Goal: Information Seeking & Learning: Learn about a topic

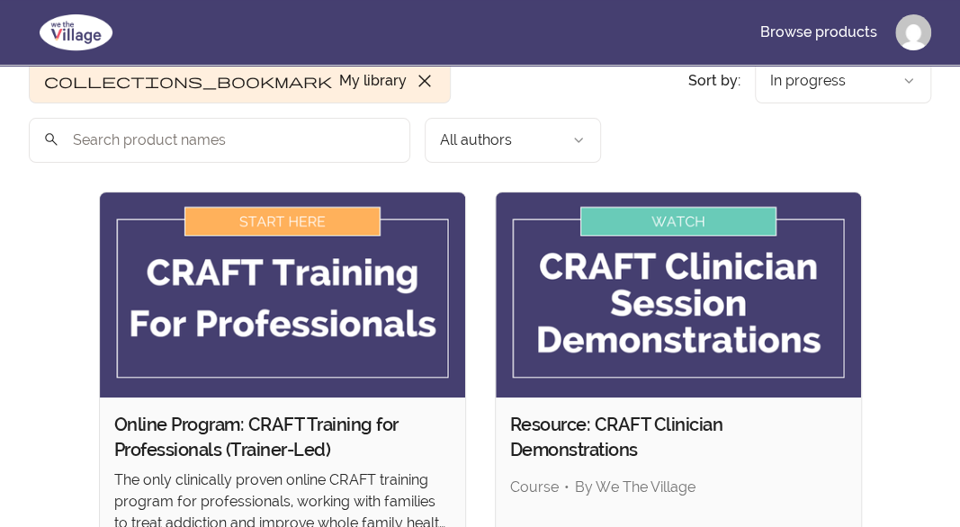
scroll to position [80, 0]
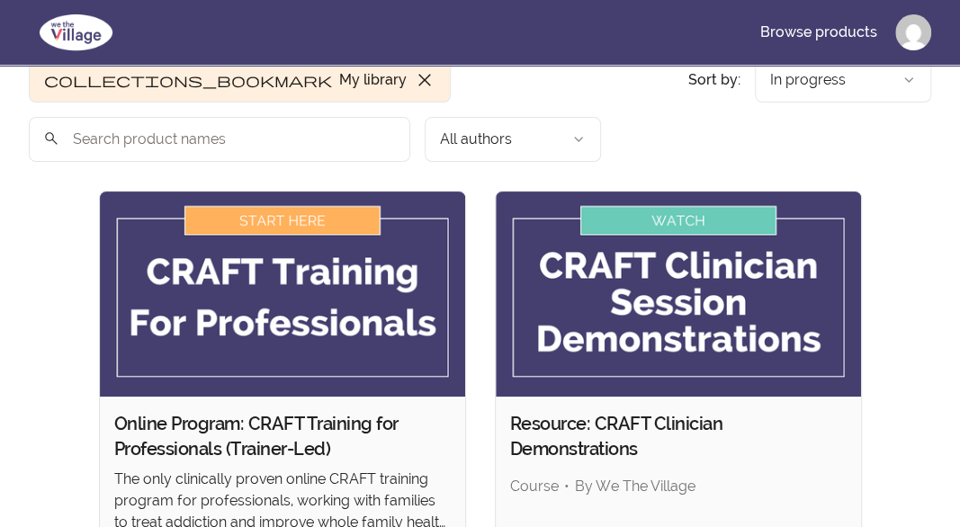
click at [718, 192] on img at bounding box center [678, 294] width 365 height 205
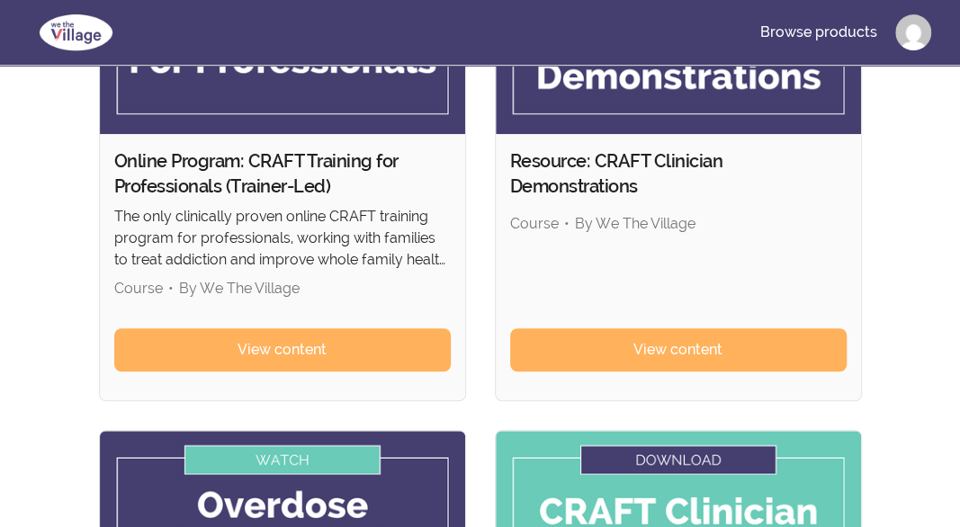
scroll to position [345, 0]
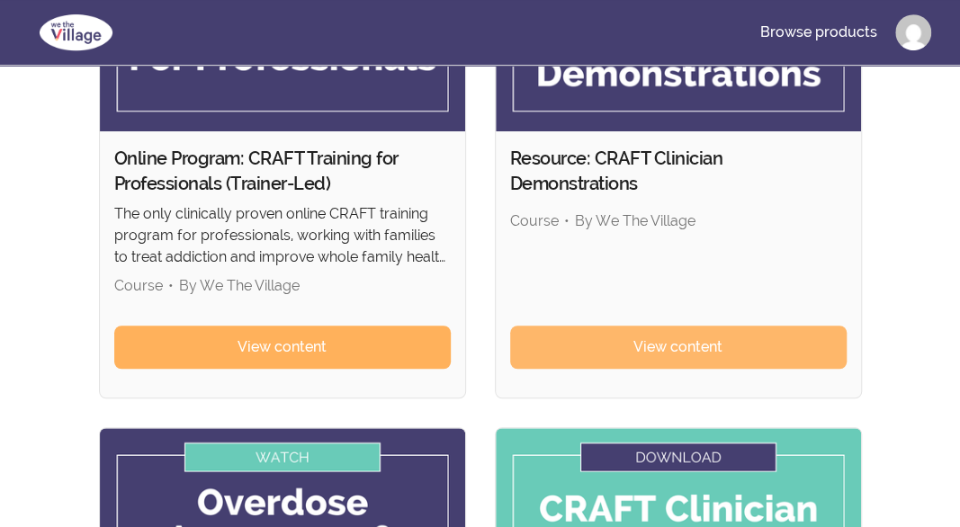
click at [569, 326] on link "View content" at bounding box center [678, 347] width 336 height 43
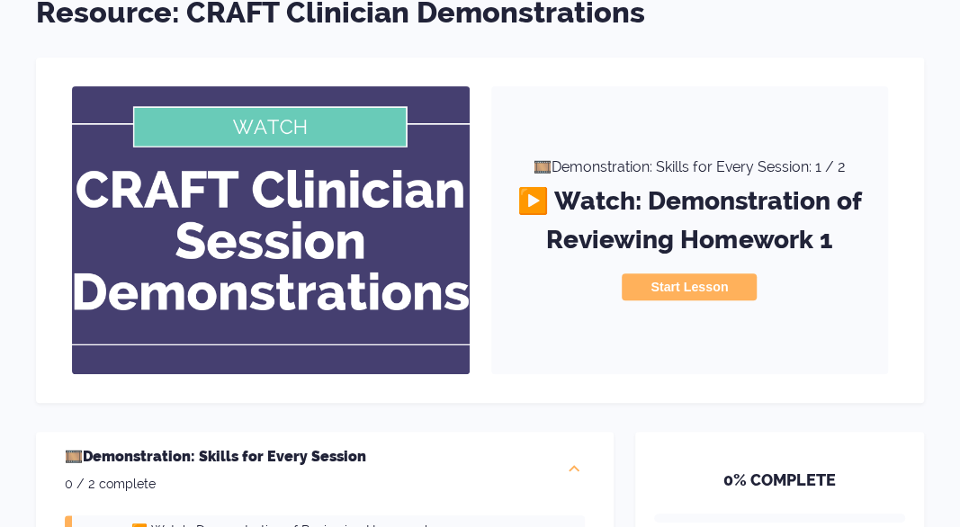
scroll to position [130, 0]
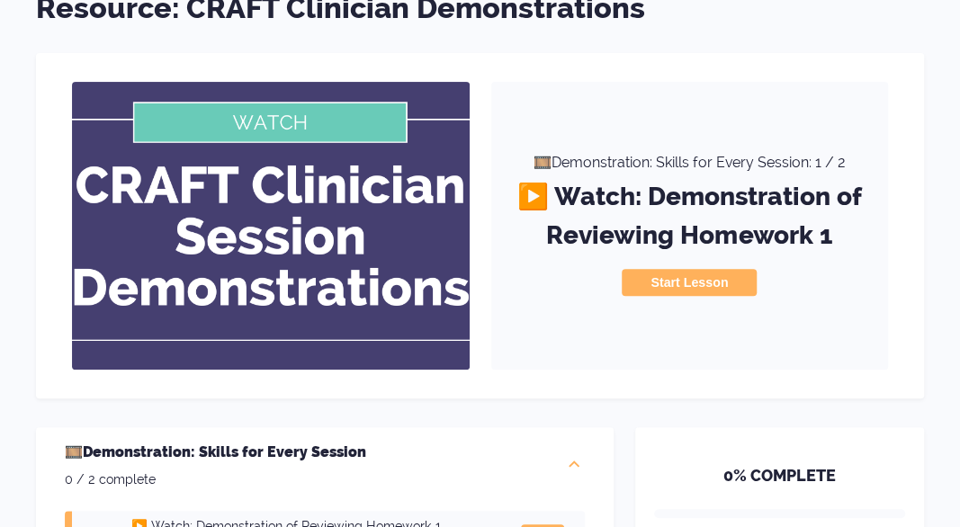
click at [652, 282] on button "Start Lesson" at bounding box center [689, 282] width 135 height 27
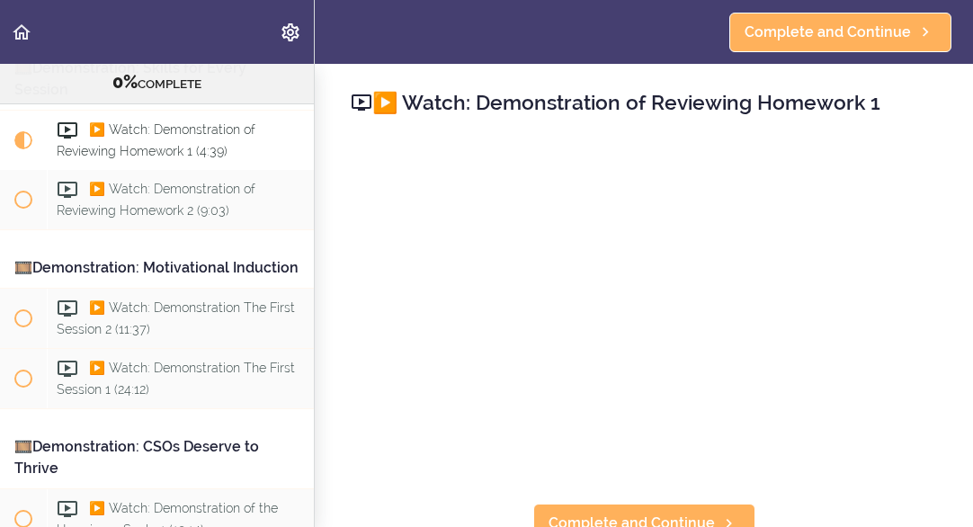
scroll to position [164, 0]
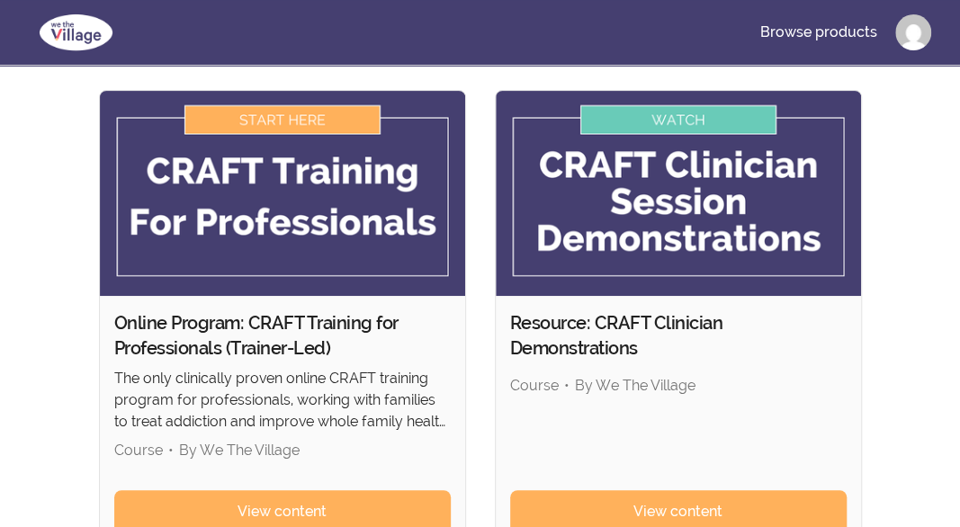
scroll to position [148, 0]
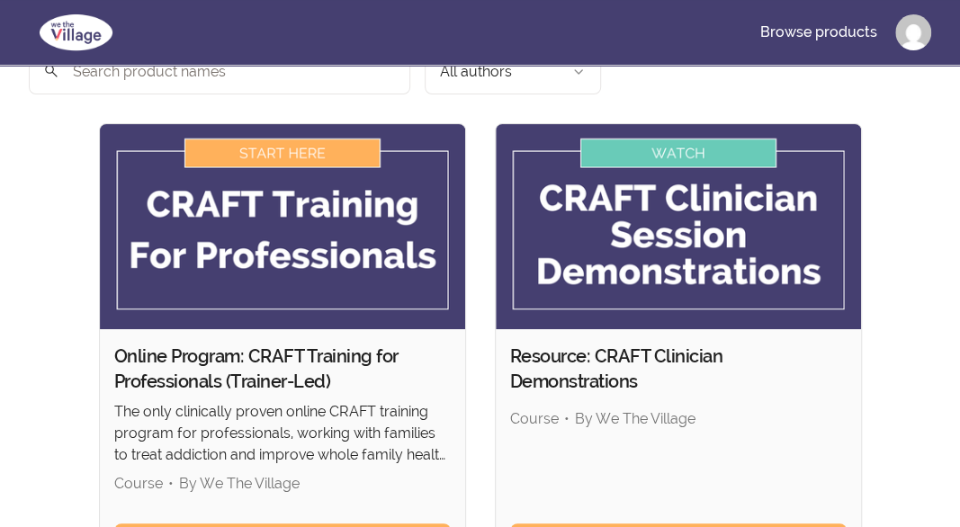
click at [281, 124] on img at bounding box center [282, 226] width 365 height 205
click at [252, 124] on img at bounding box center [282, 226] width 365 height 205
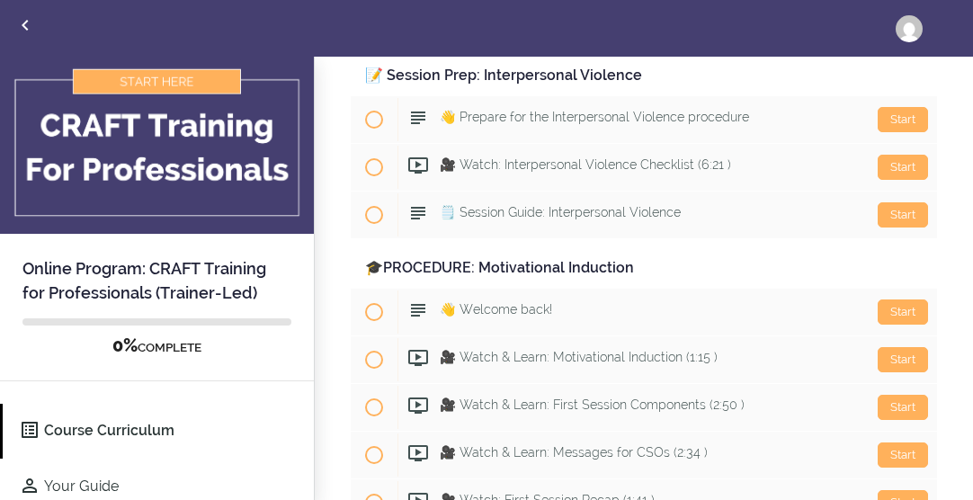
scroll to position [2431, 0]
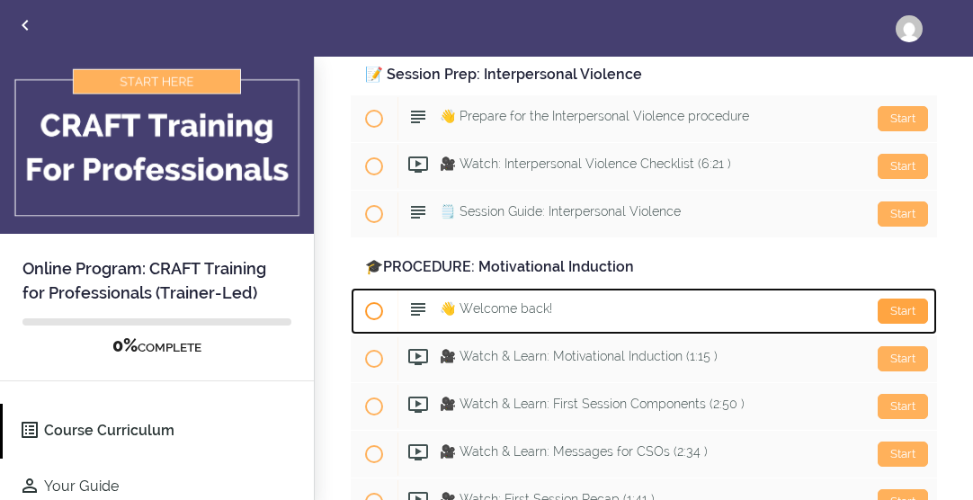
click at [891, 299] on div "Start" at bounding box center [903, 311] width 50 height 25
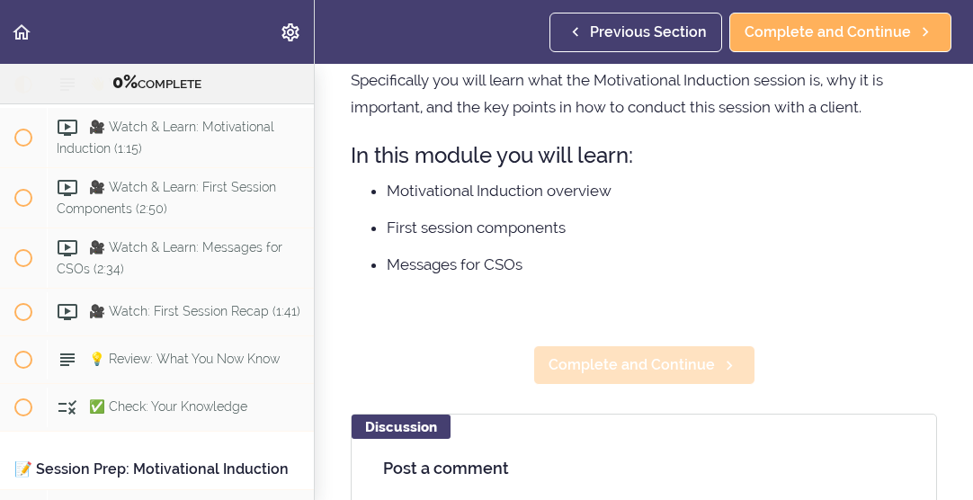
scroll to position [184, 0]
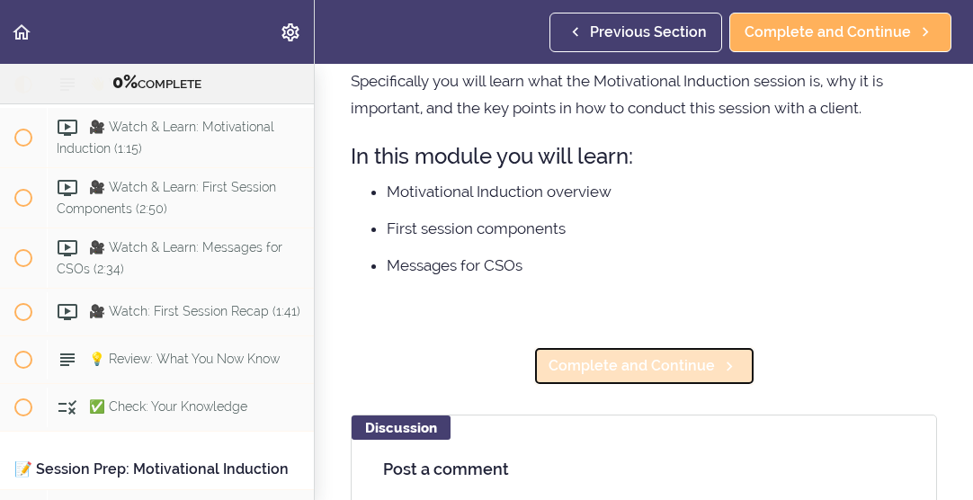
click at [654, 384] on link "Complete and Continue" at bounding box center [644, 366] width 222 height 40
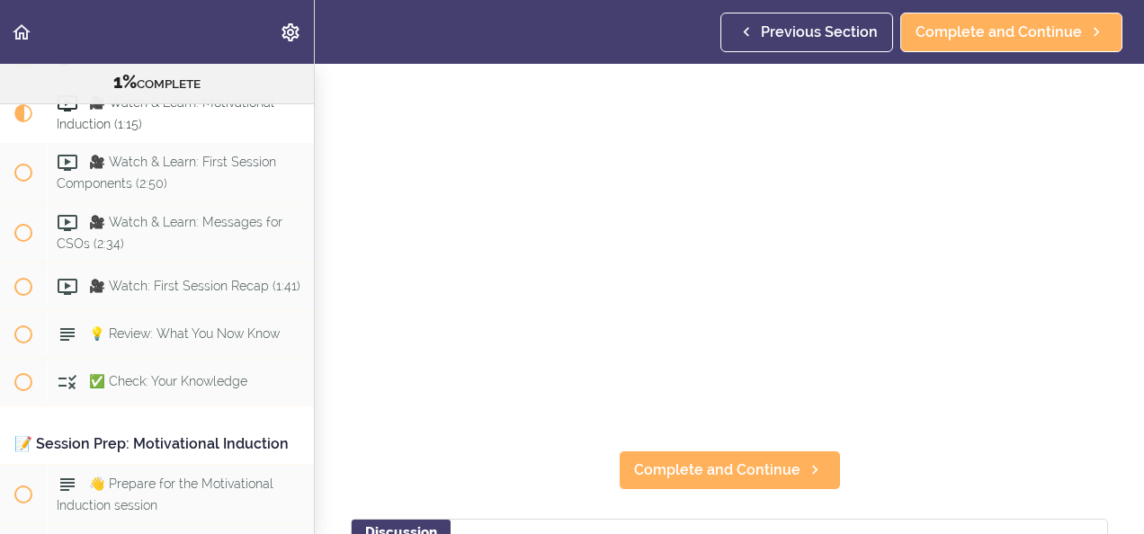
scroll to position [158, 0]
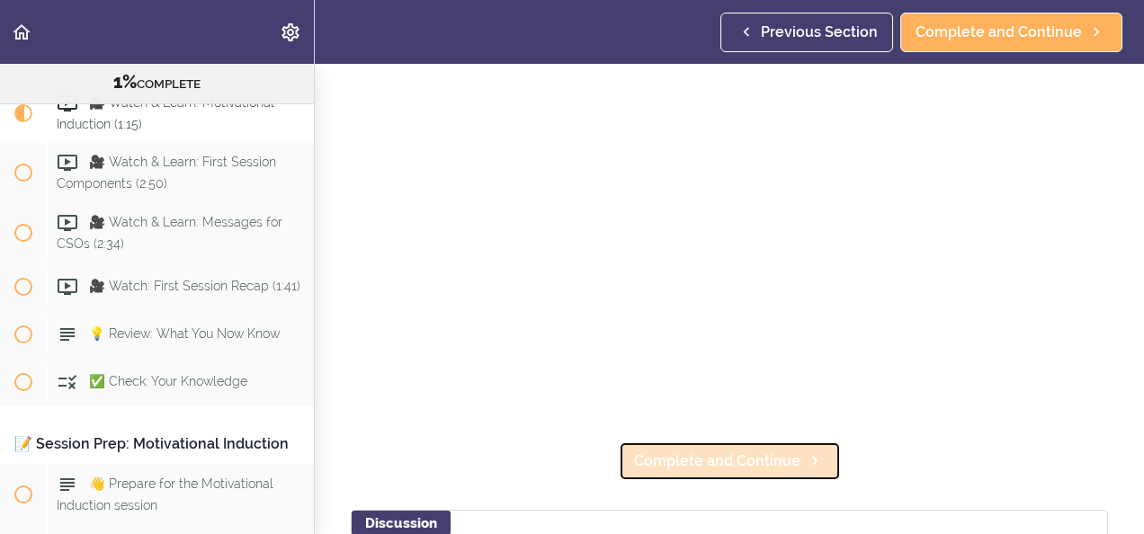
click at [752, 451] on span "Complete and Continue" at bounding box center [717, 462] width 166 height 22
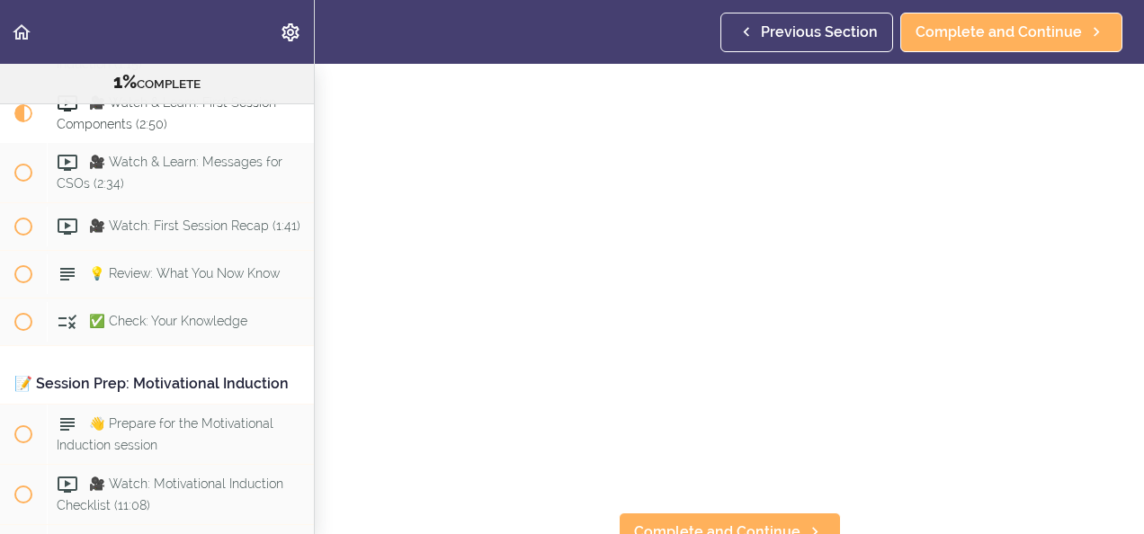
scroll to position [130, 0]
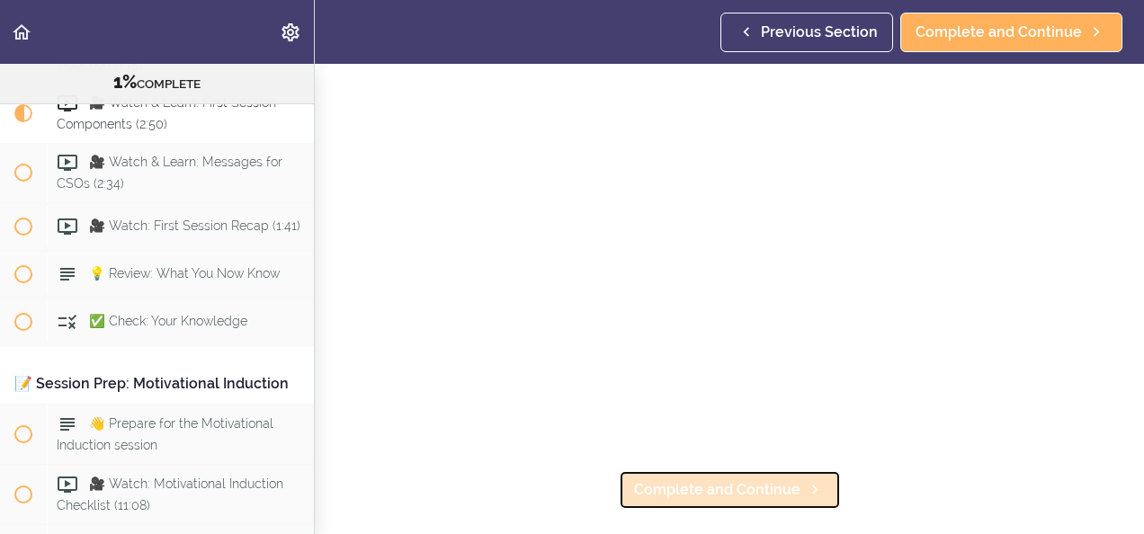
click at [798, 493] on link "Complete and Continue" at bounding box center [730, 490] width 222 height 40
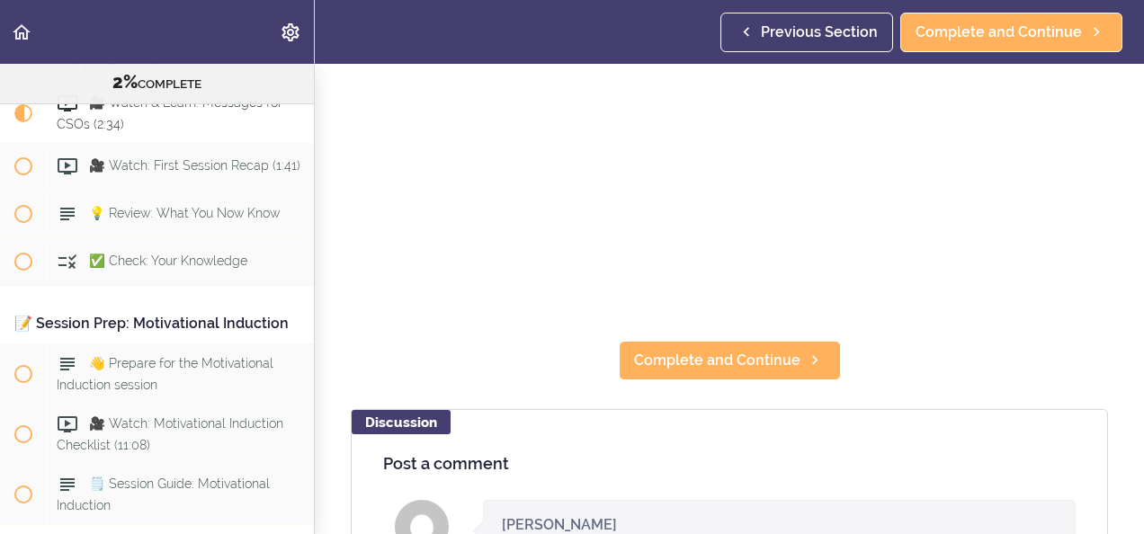
scroll to position [268, 0]
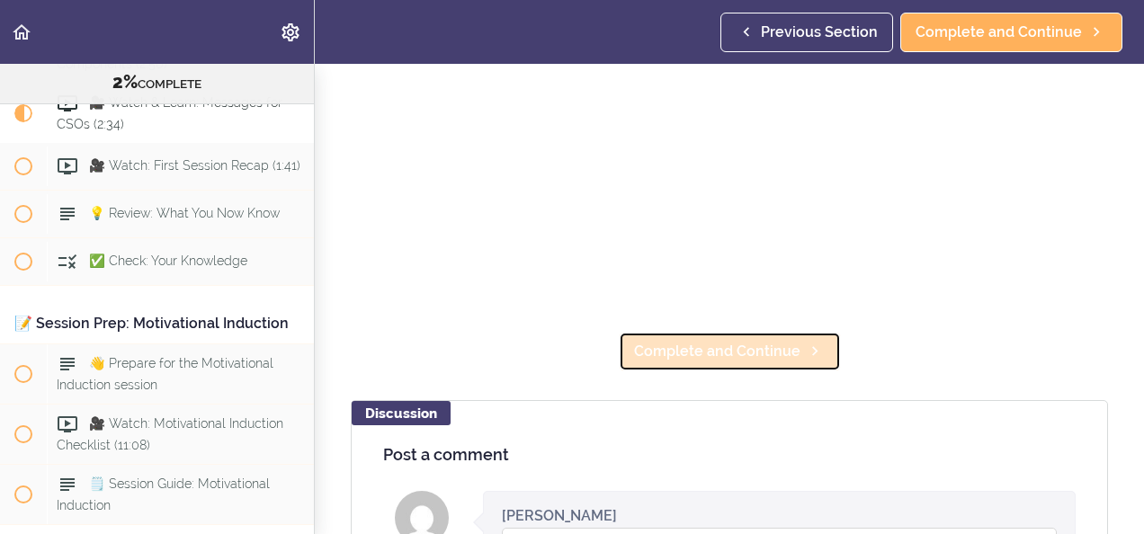
click at [654, 350] on span "Complete and Continue" at bounding box center [717, 352] width 166 height 22
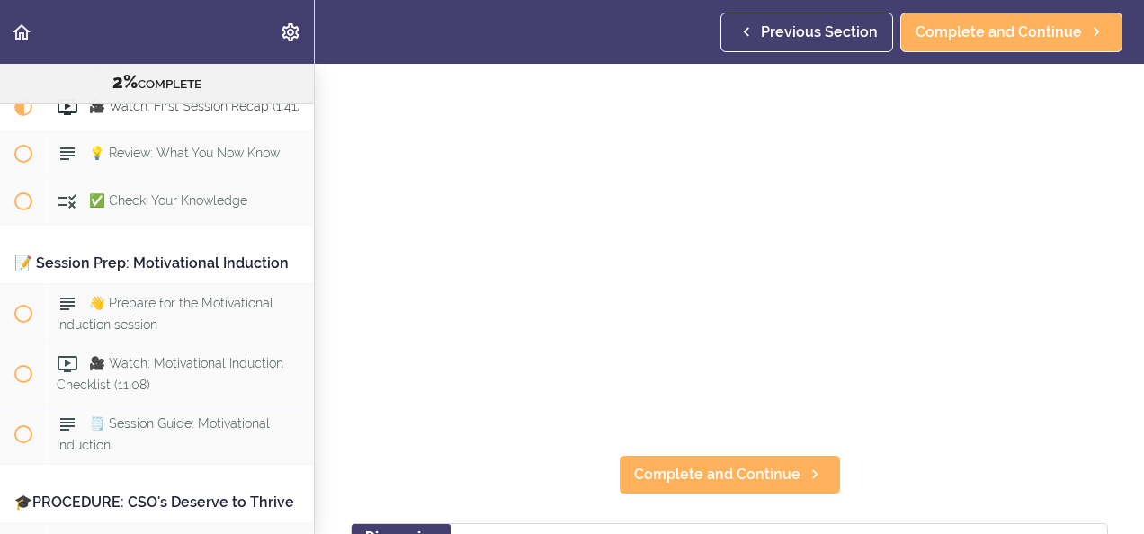
scroll to position [148, 0]
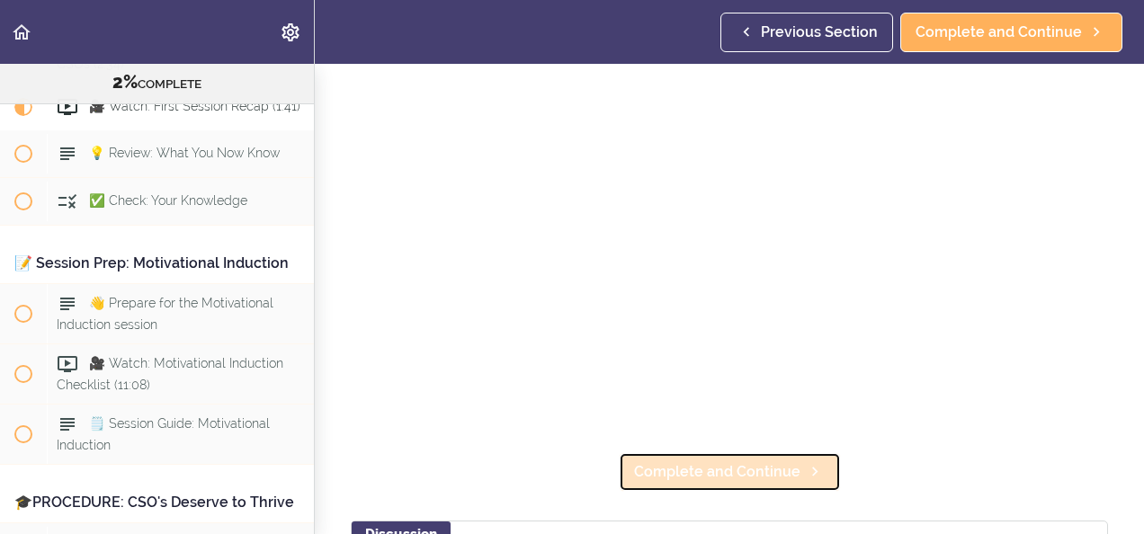
click at [765, 462] on span "Complete and Continue" at bounding box center [717, 472] width 166 height 22
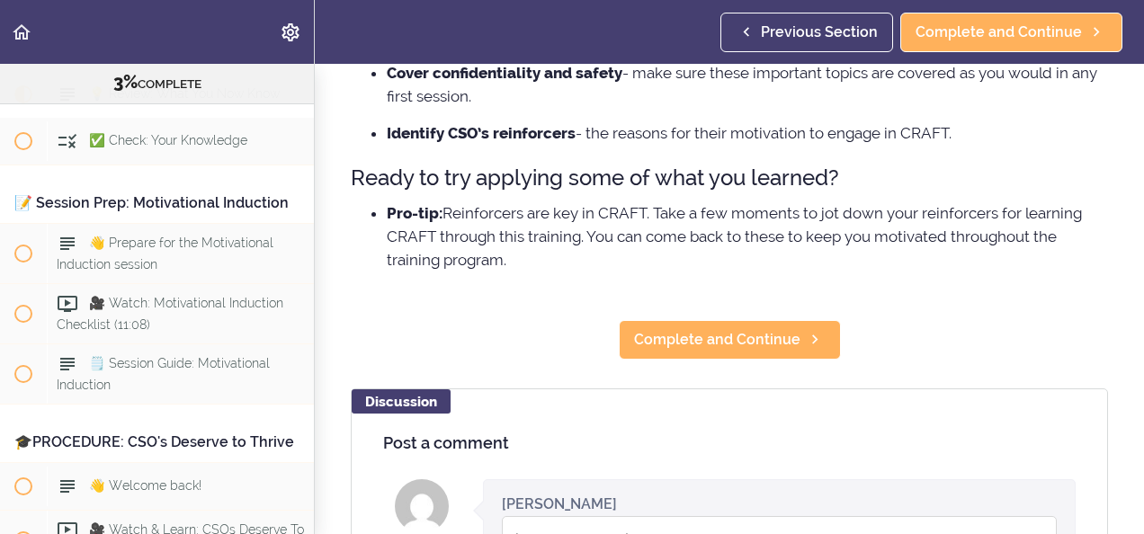
scroll to position [534, 0]
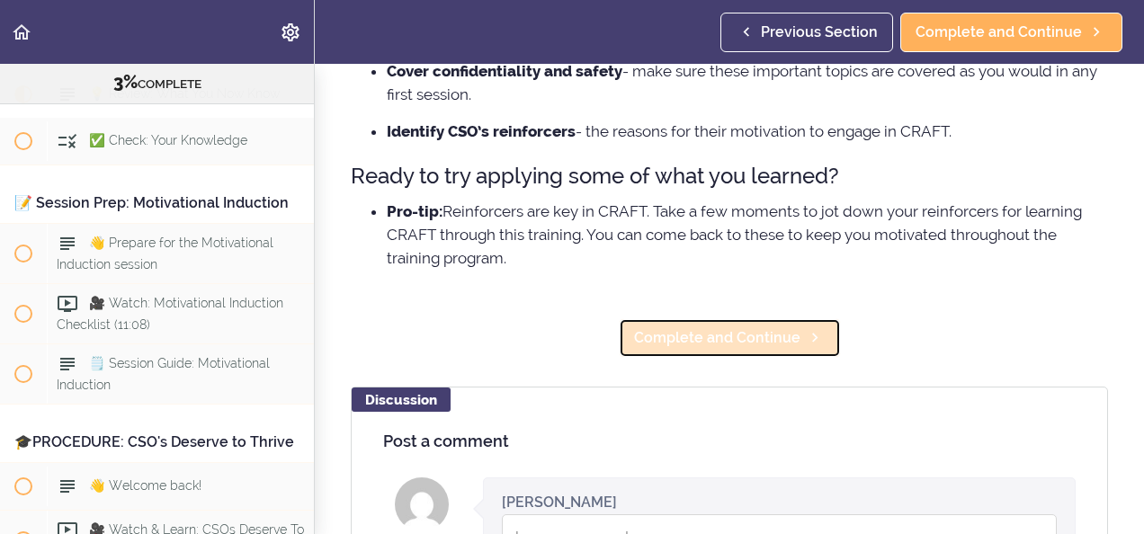
click at [758, 349] on span "Complete and Continue" at bounding box center [717, 338] width 166 height 22
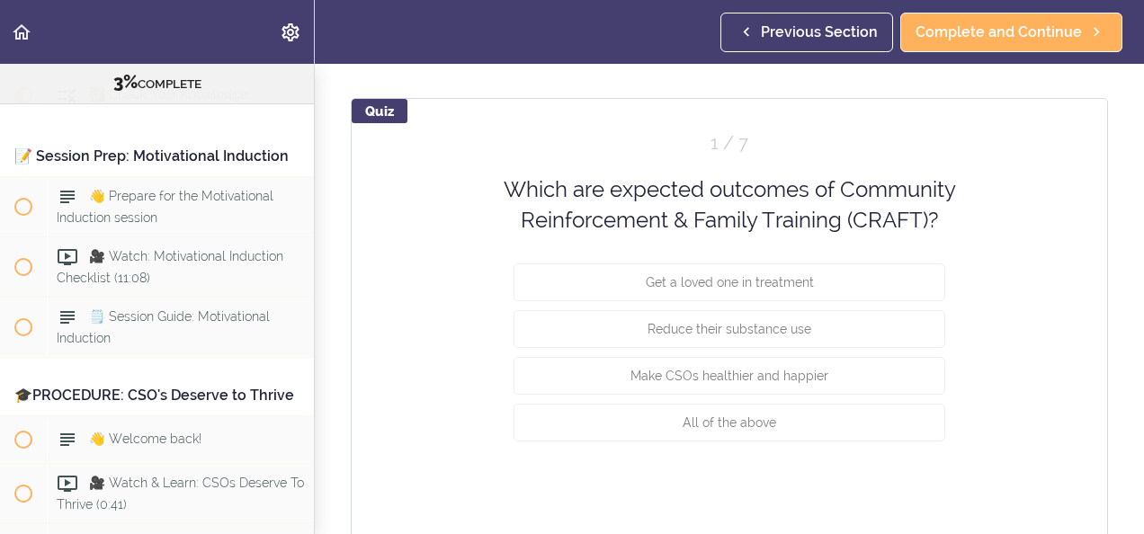
scroll to position [194, 0]
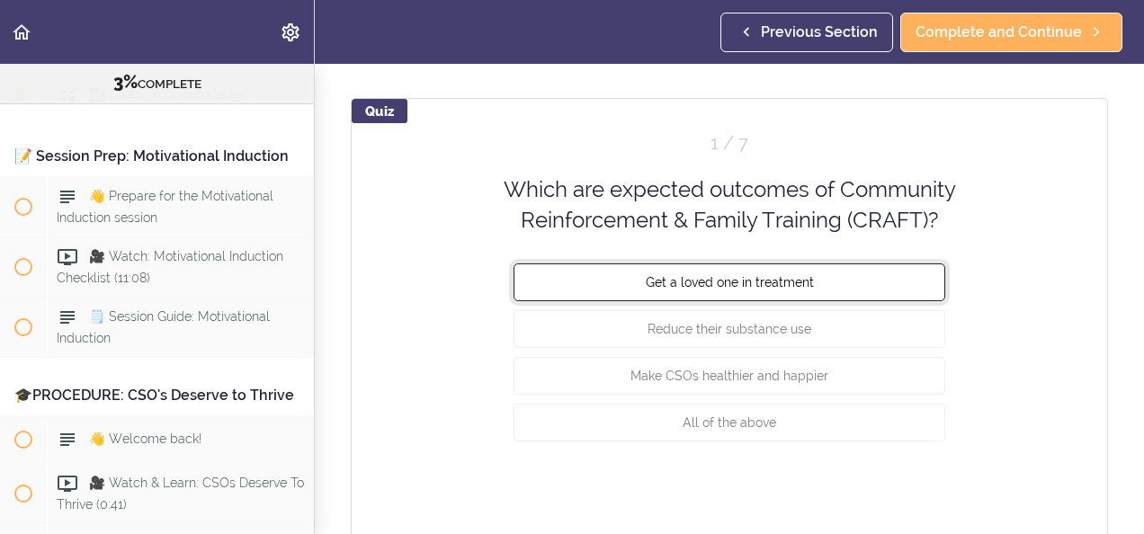
click at [729, 281] on span "Get a loved one in treatment" at bounding box center [730, 281] width 168 height 14
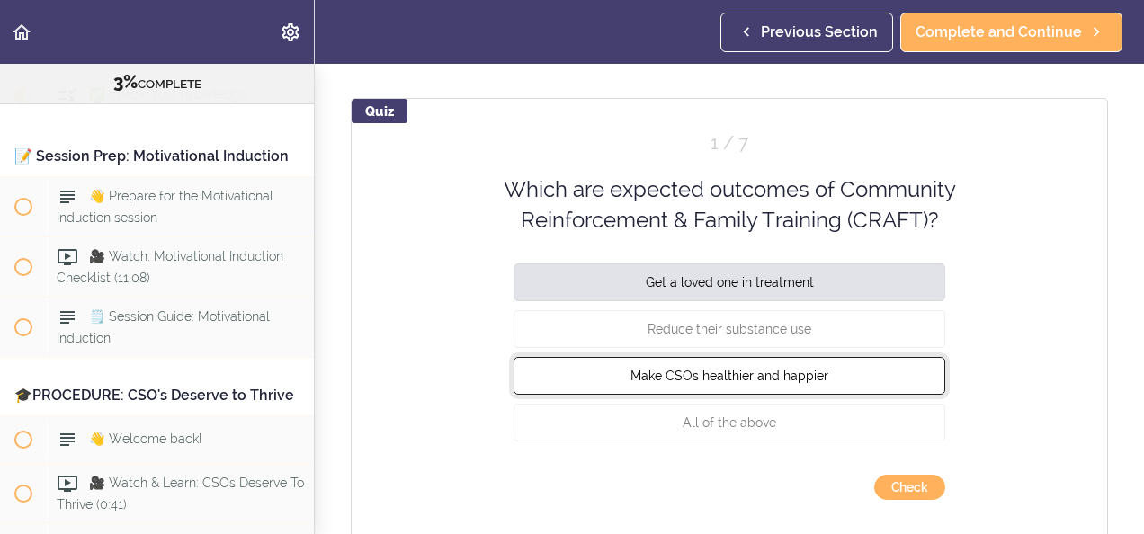
click at [718, 380] on span "Make CSOs healthier and happier" at bounding box center [730, 375] width 198 height 14
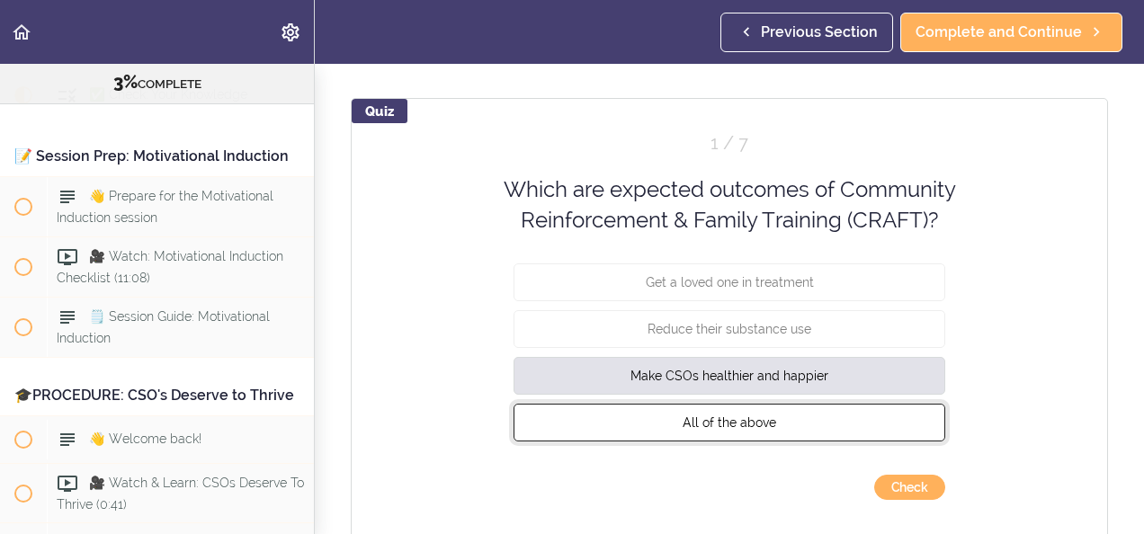
click at [715, 420] on span "All of the above" at bounding box center [730, 422] width 94 height 14
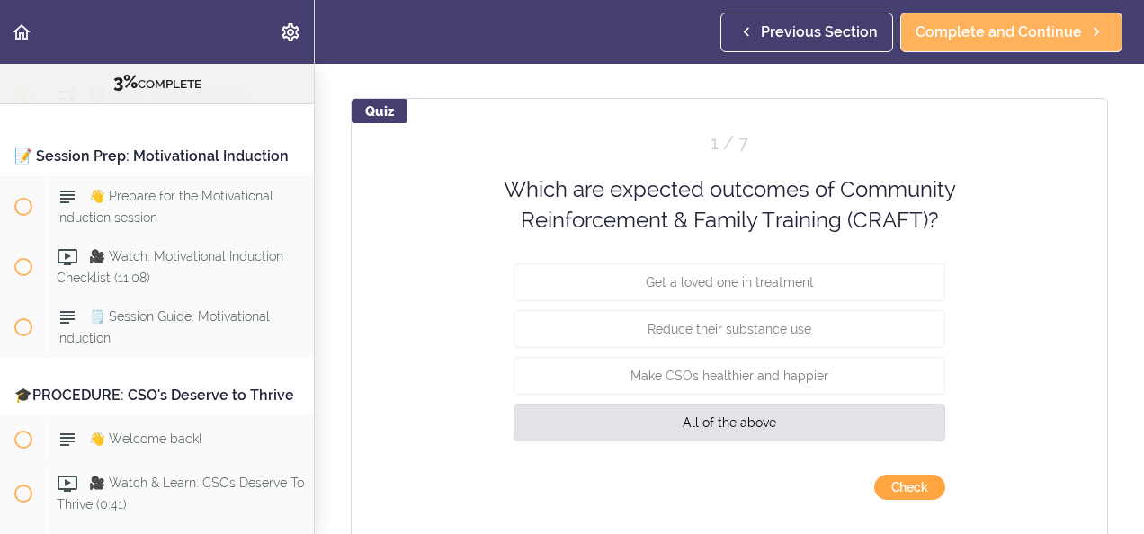
click at [918, 481] on button "Check" at bounding box center [909, 487] width 71 height 25
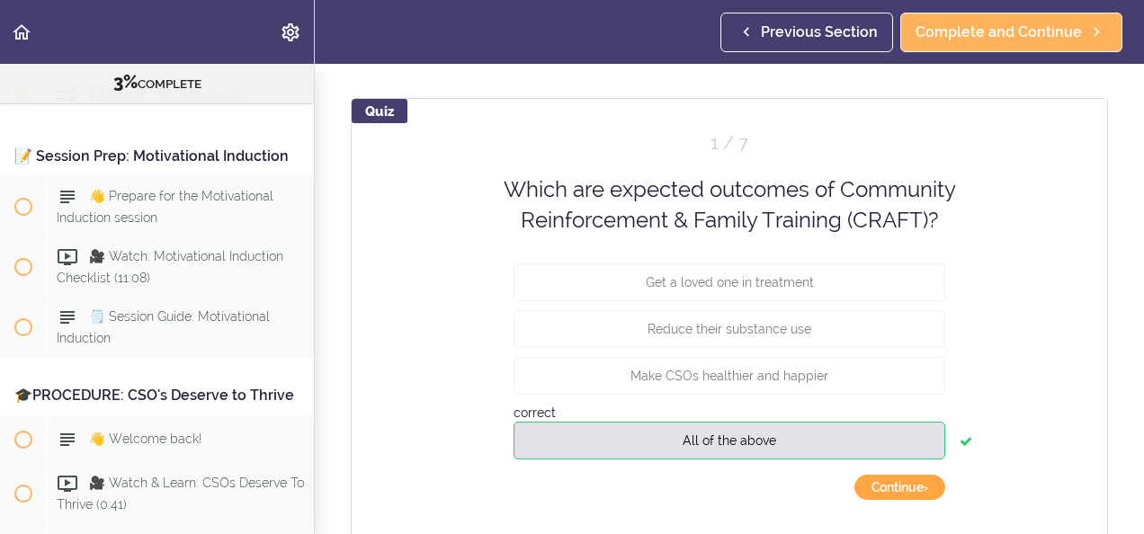
click at [918, 481] on button "Continue ›" at bounding box center [900, 487] width 91 height 25
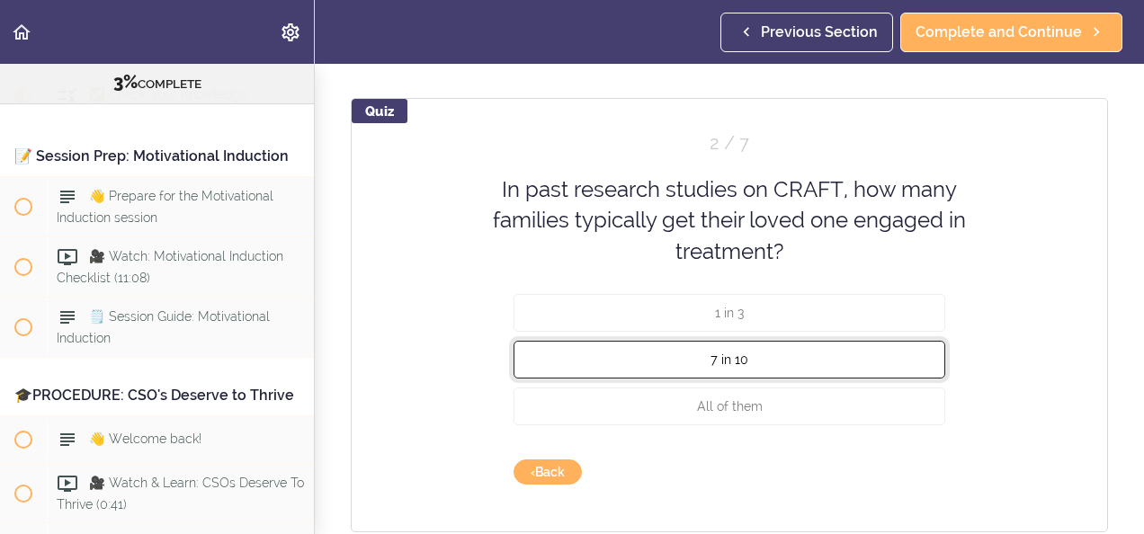
click at [824, 358] on button "7 in 10" at bounding box center [730, 360] width 432 height 38
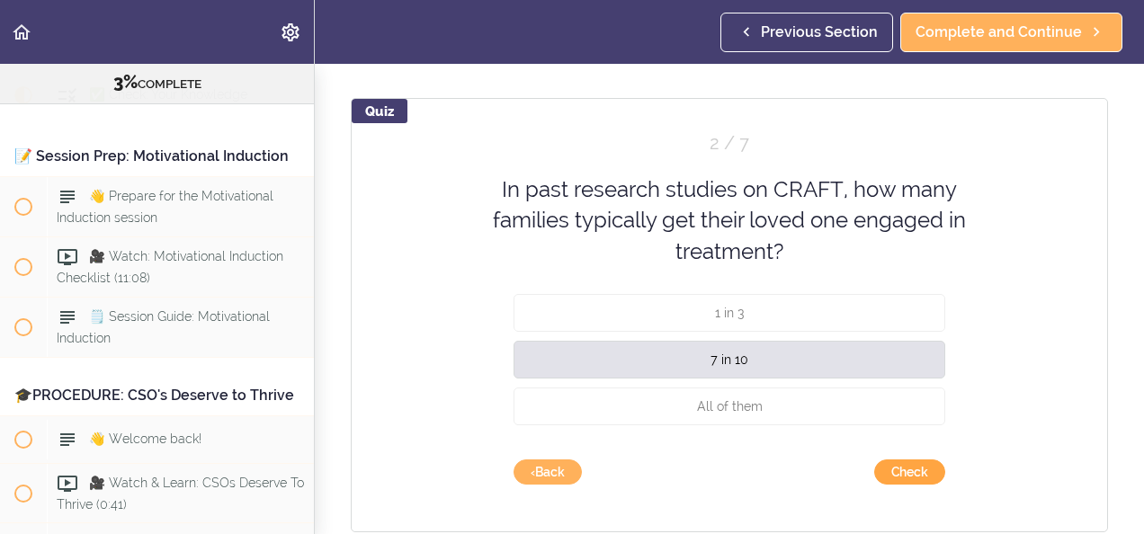
click at [889, 479] on button "Check" at bounding box center [909, 472] width 71 height 25
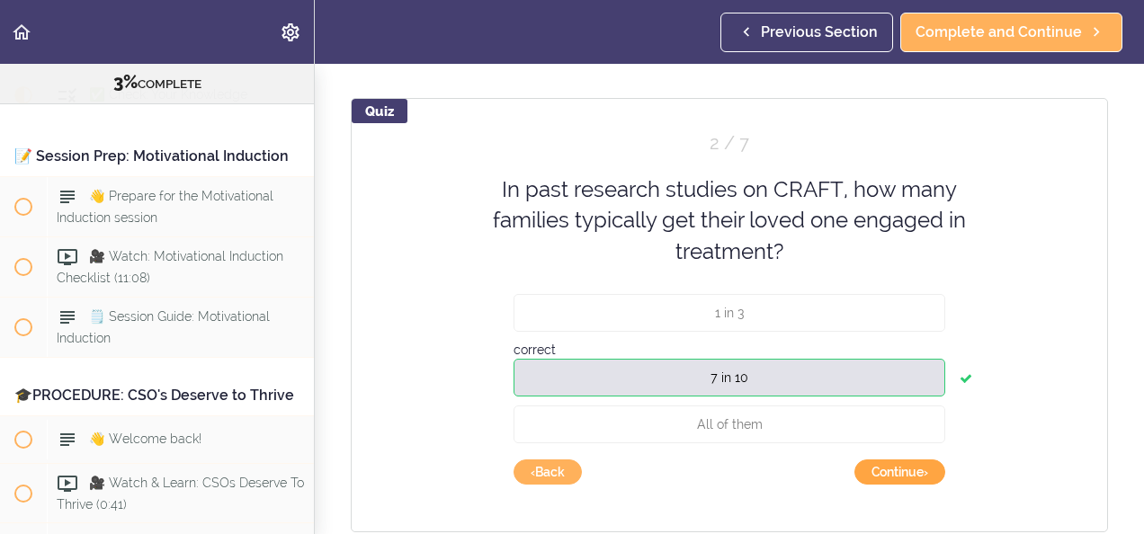
click at [889, 479] on button "Continue ›" at bounding box center [900, 472] width 91 height 25
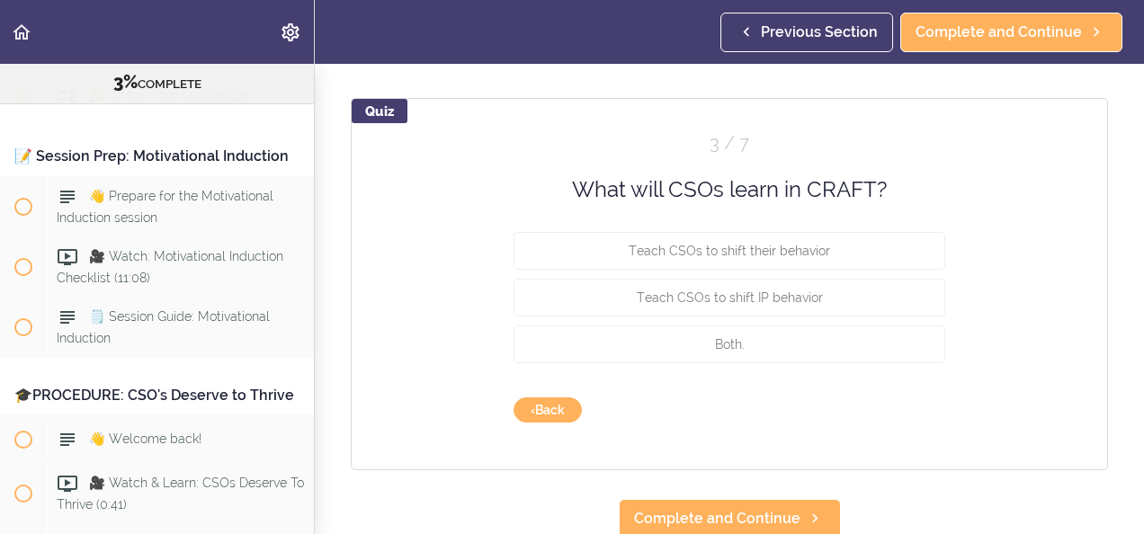
scroll to position [210, 0]
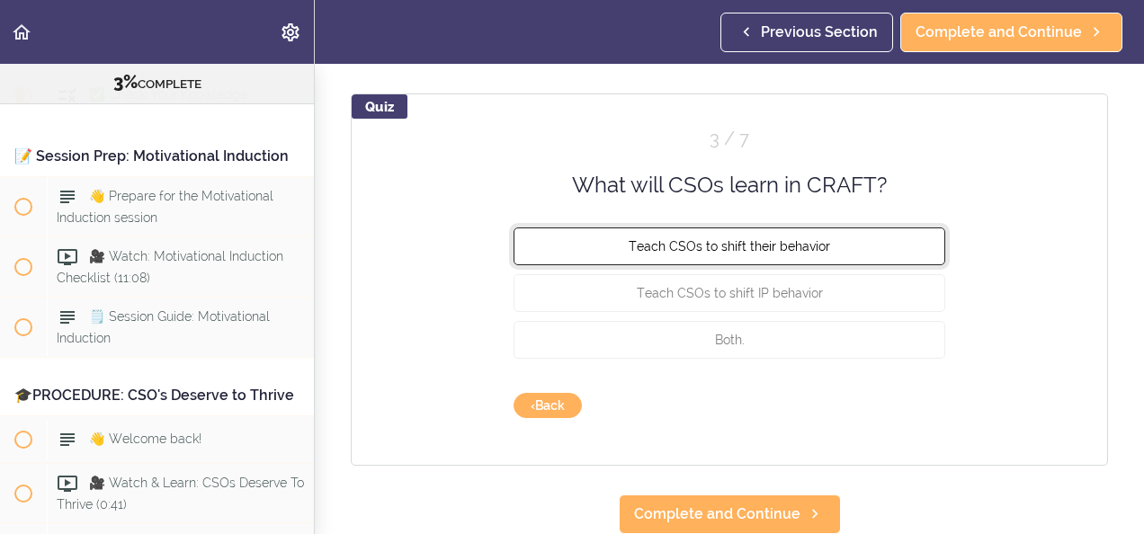
click at [675, 228] on button "Teach CSOs to shift their behavior" at bounding box center [730, 247] width 432 height 38
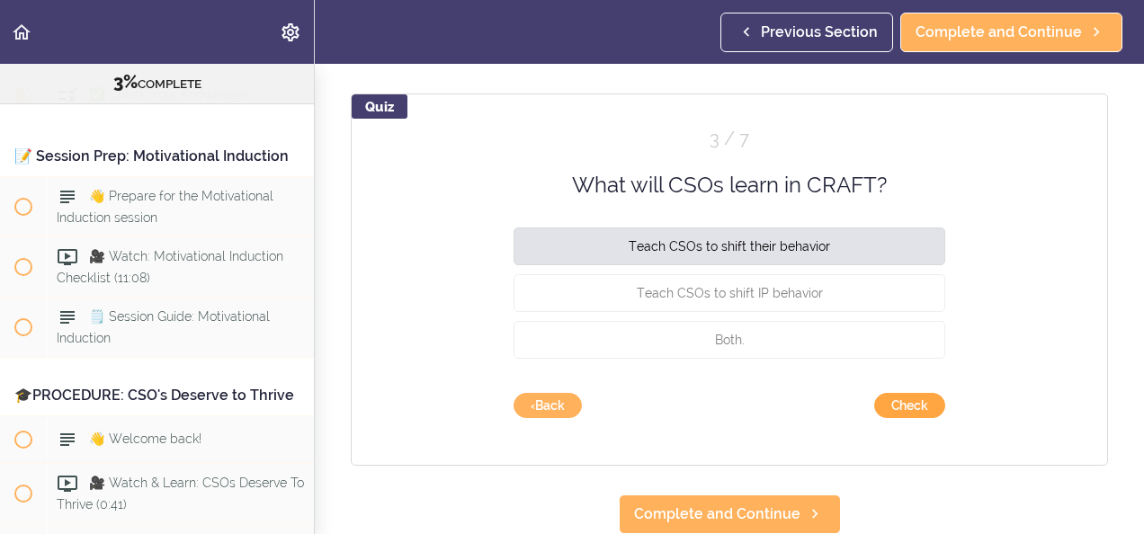
click at [891, 393] on button "Check" at bounding box center [909, 405] width 71 height 25
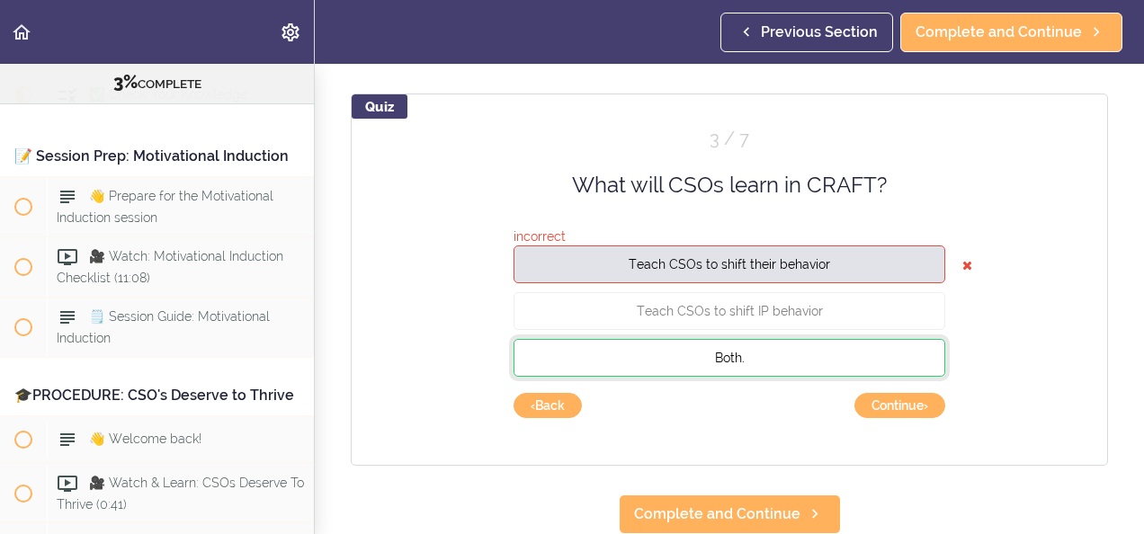
click at [786, 343] on button "Both." at bounding box center [730, 358] width 432 height 38
click at [871, 393] on button "Continue ›" at bounding box center [900, 405] width 91 height 25
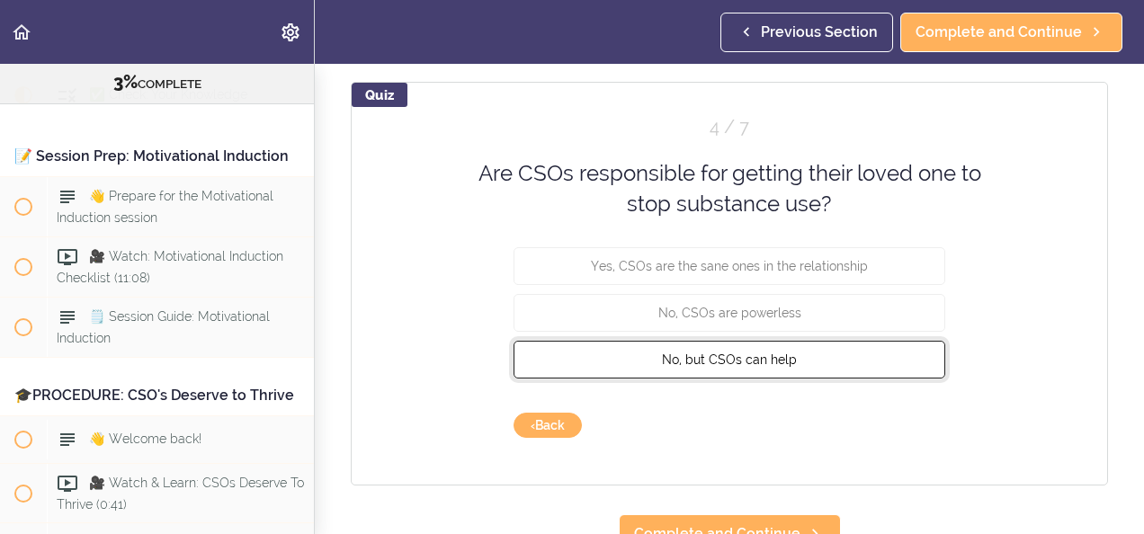
click at [799, 350] on button "No, but CSOs can help" at bounding box center [730, 359] width 432 height 38
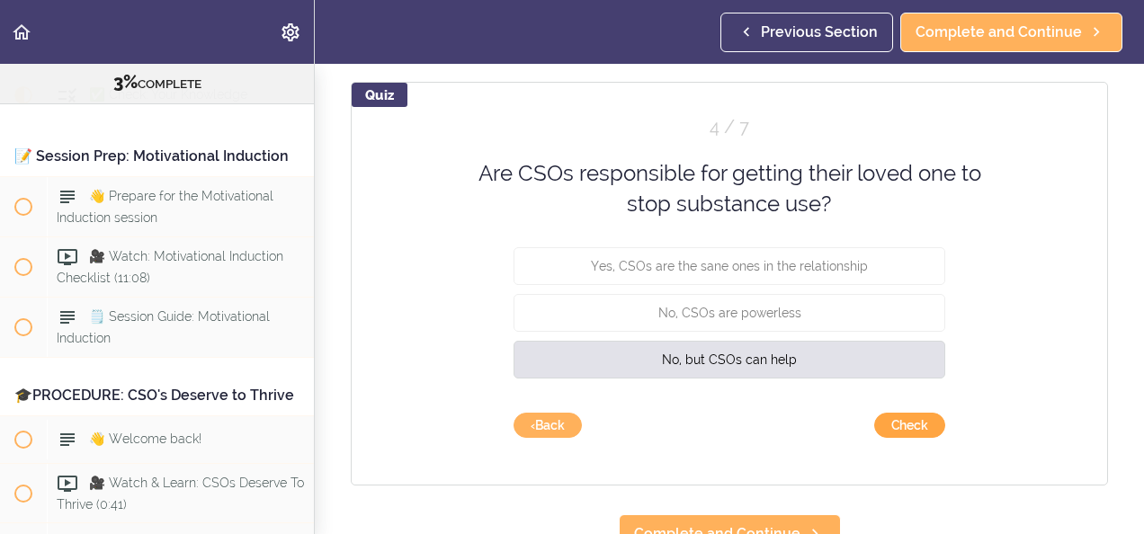
click at [894, 423] on button "Check" at bounding box center [909, 425] width 71 height 25
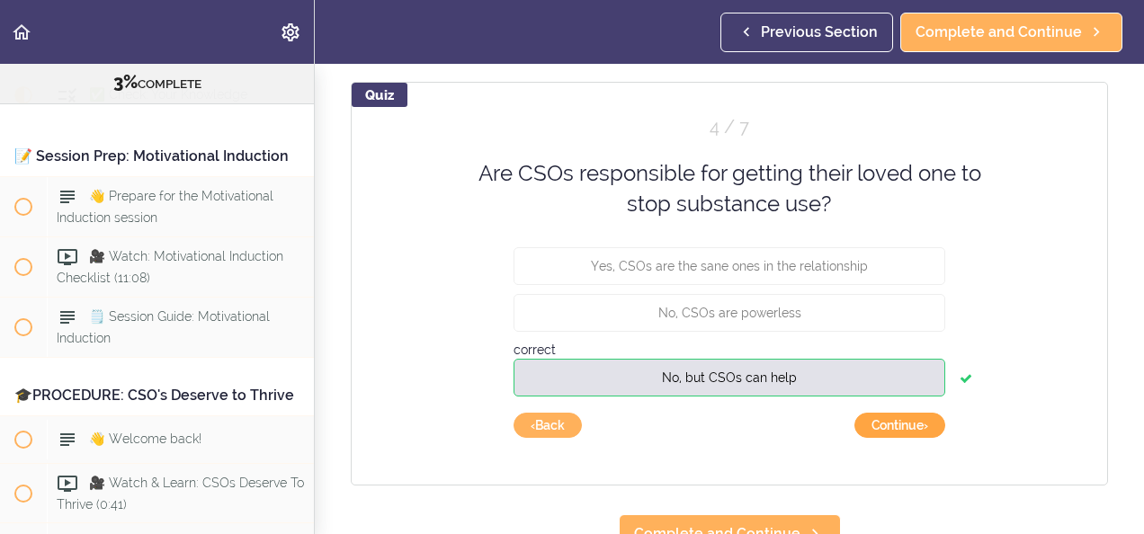
click at [894, 423] on button "Continue ›" at bounding box center [900, 425] width 91 height 25
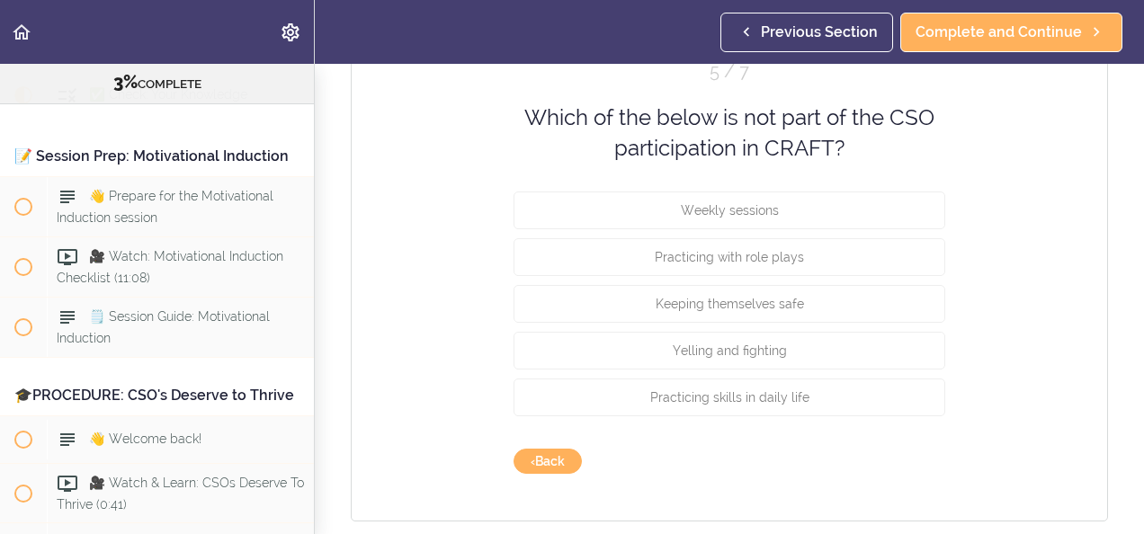
scroll to position [281, 0]
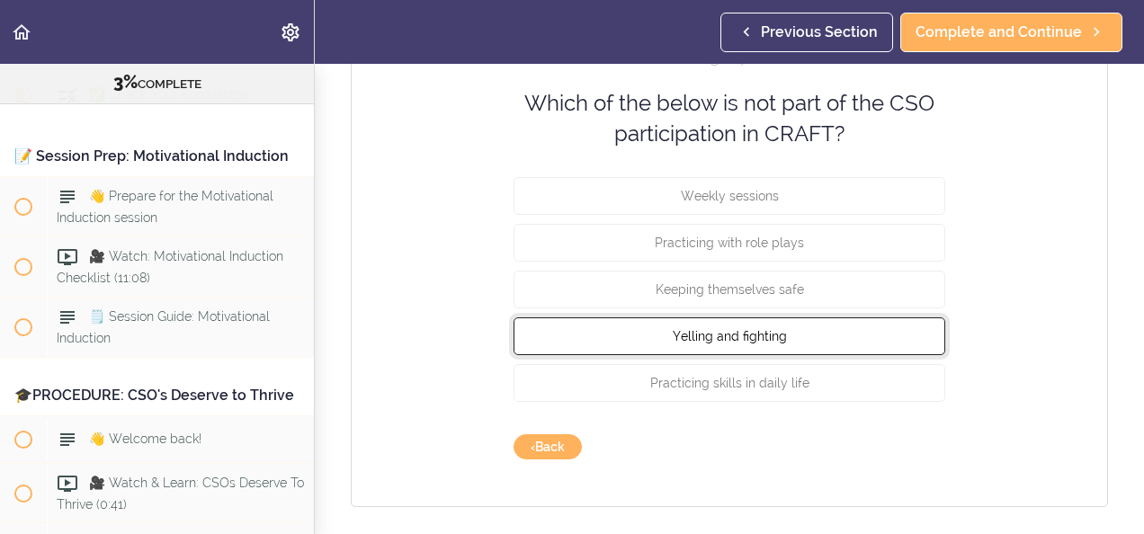
click at [878, 336] on button "Yelling and fighting" at bounding box center [730, 336] width 432 height 38
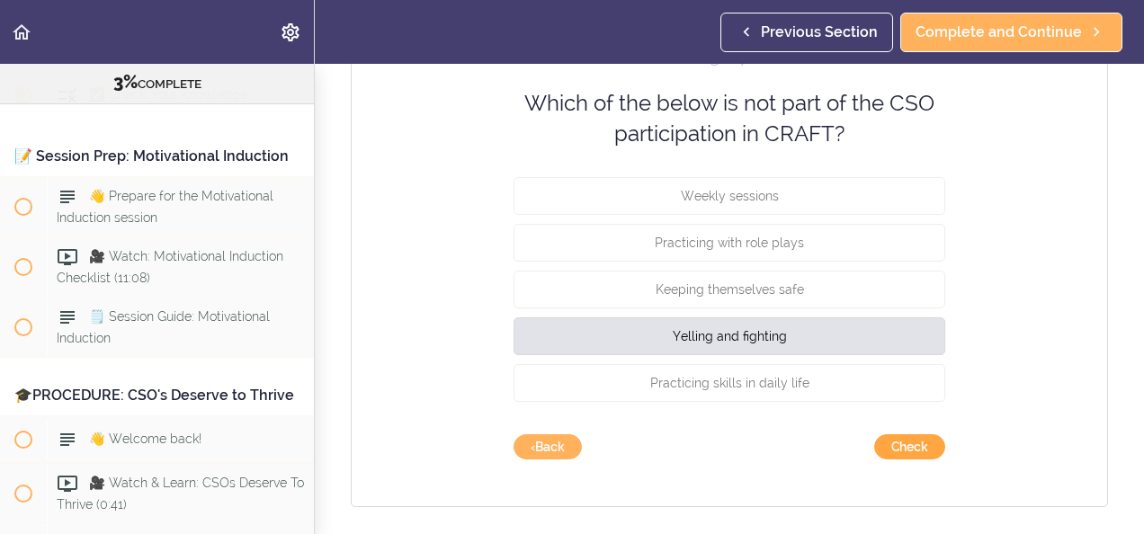
click at [907, 446] on button "Check" at bounding box center [909, 446] width 71 height 25
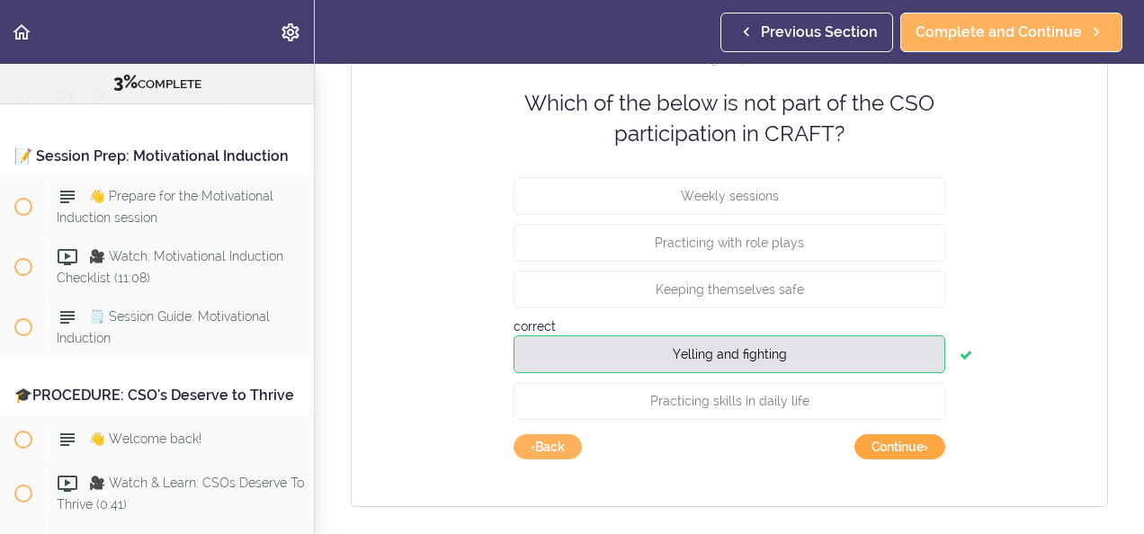
click at [907, 446] on button "Continue ›" at bounding box center [900, 446] width 91 height 25
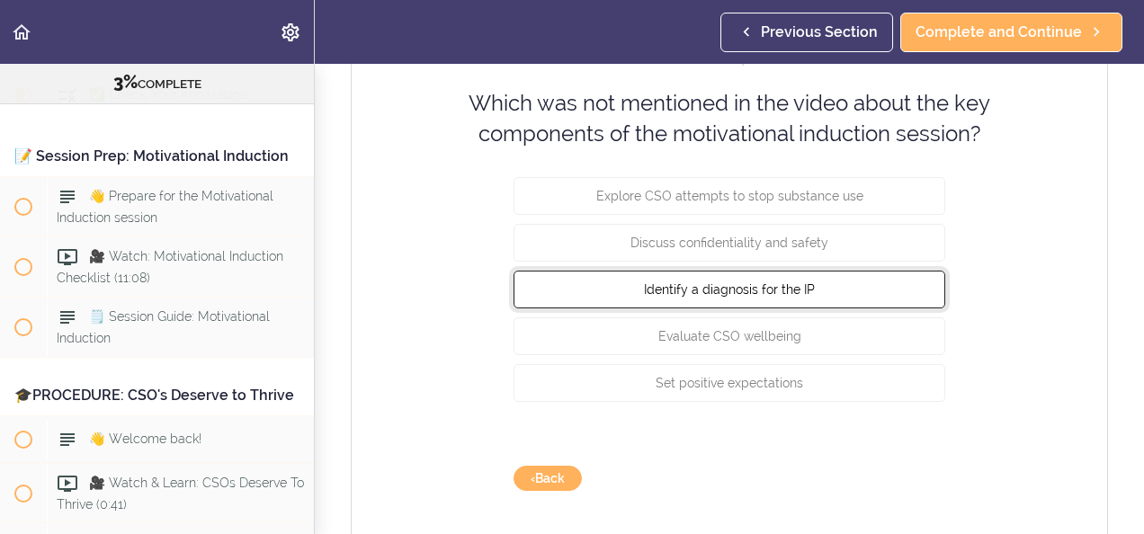
click at [850, 308] on button "Identify a diagnosis for the IP" at bounding box center [730, 289] width 432 height 38
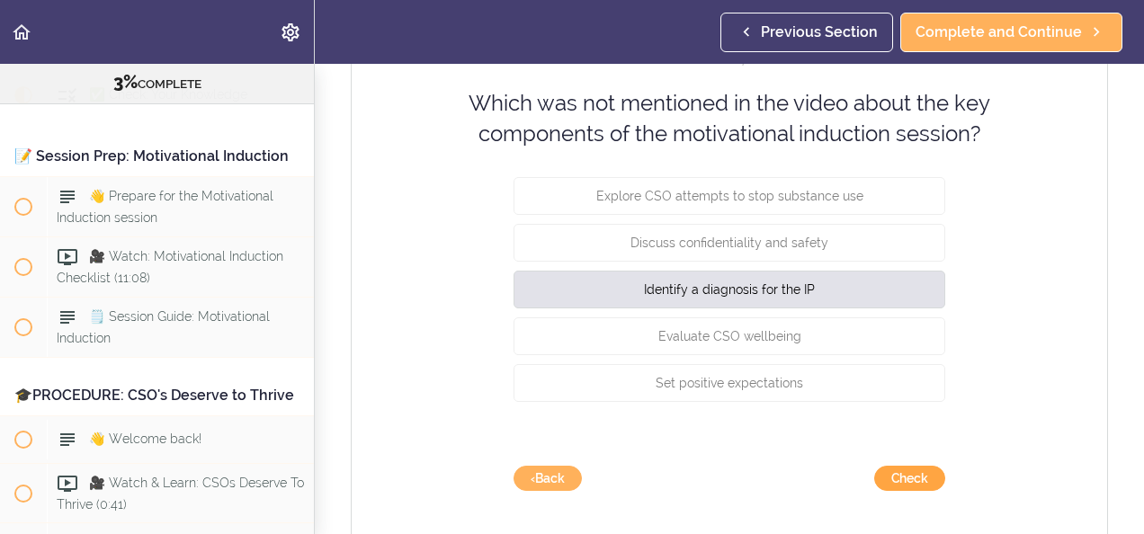
click at [918, 477] on button "Check" at bounding box center [909, 478] width 71 height 25
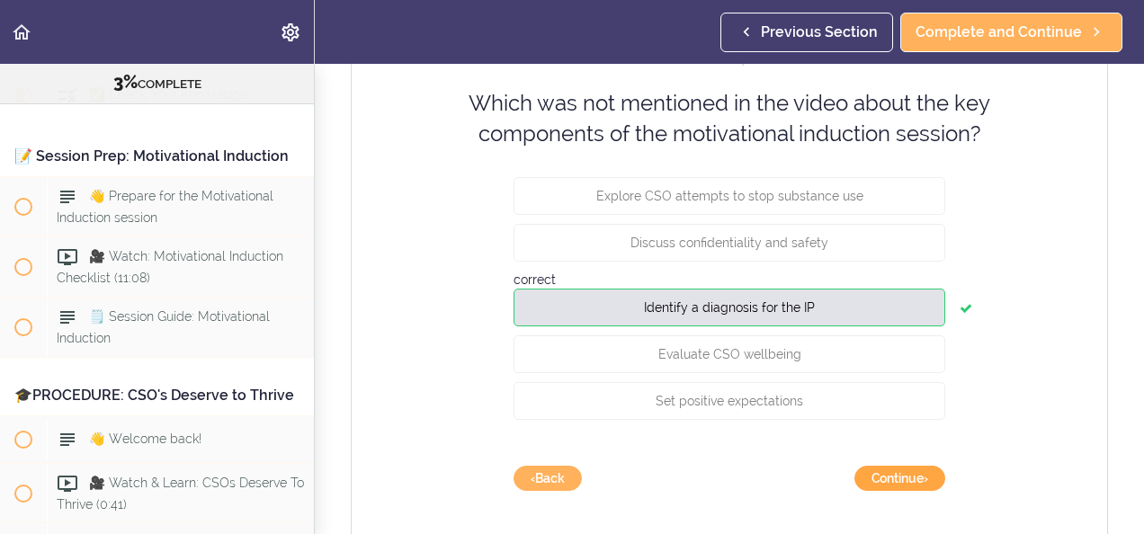
click at [918, 477] on button "Continue ›" at bounding box center [900, 478] width 91 height 25
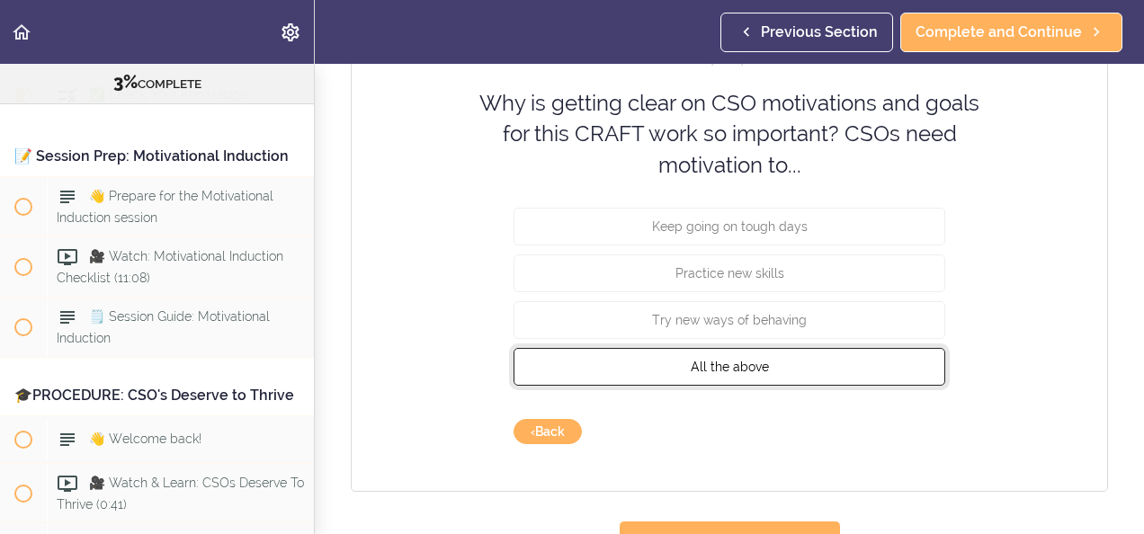
click at [837, 361] on button "All the above" at bounding box center [730, 367] width 432 height 38
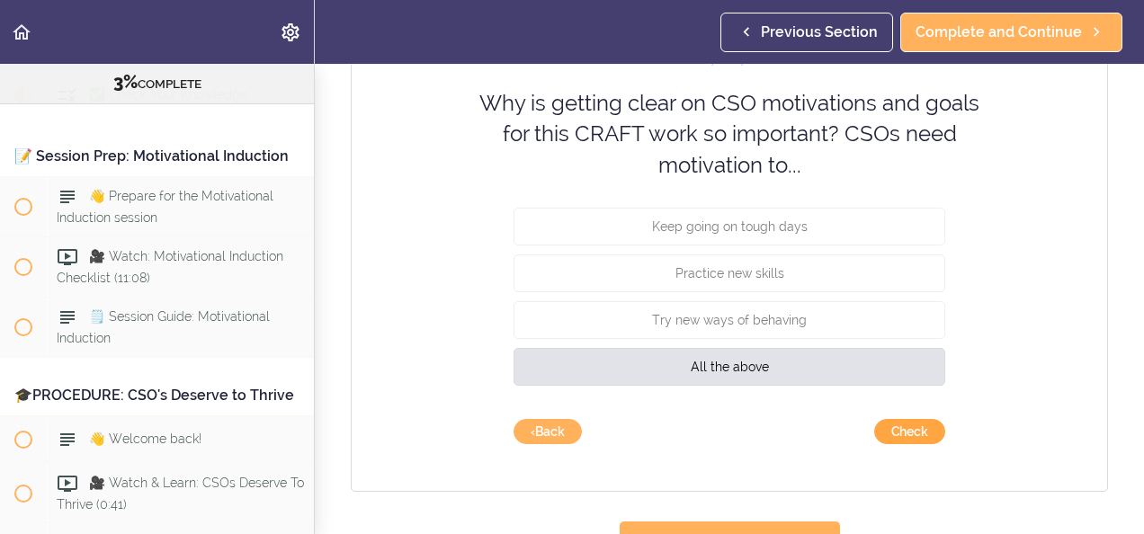
click at [900, 439] on button "Check" at bounding box center [909, 431] width 71 height 25
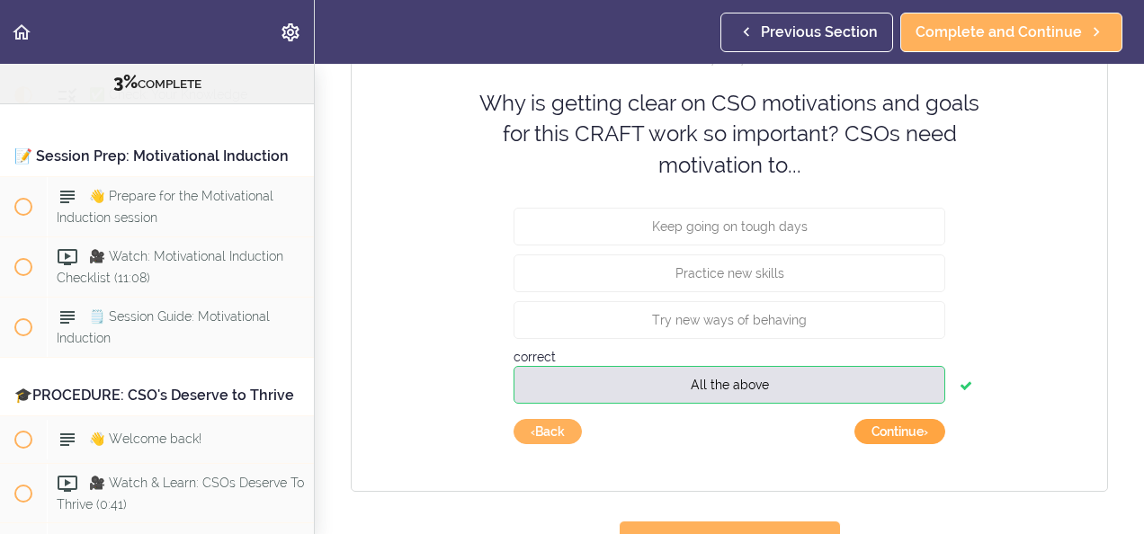
click at [900, 439] on button "Continue ›" at bounding box center [900, 431] width 91 height 25
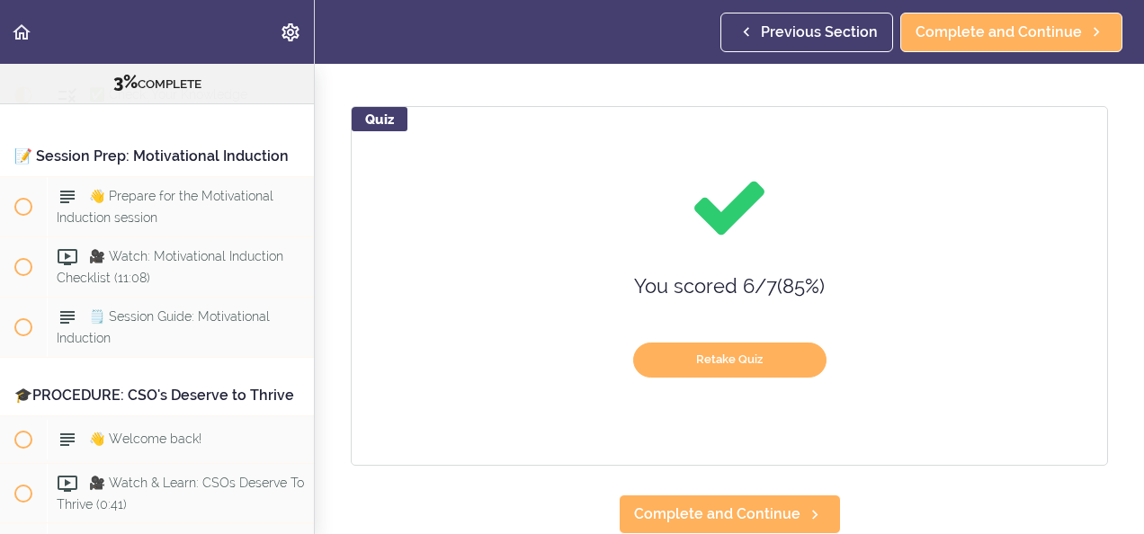
scroll to position [199, 0]
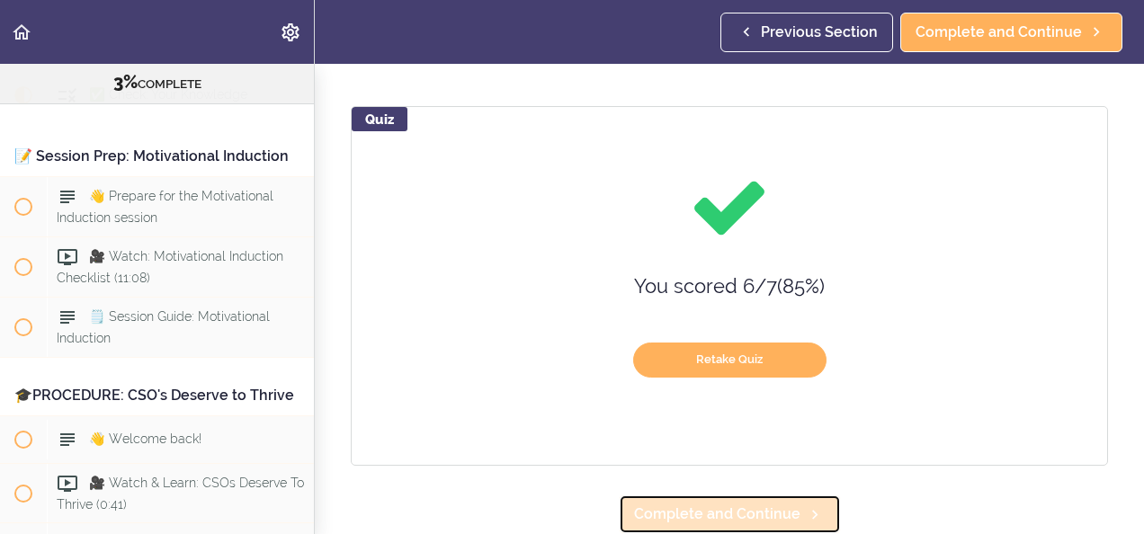
click at [764, 499] on span "Complete and Continue" at bounding box center [717, 515] width 166 height 22
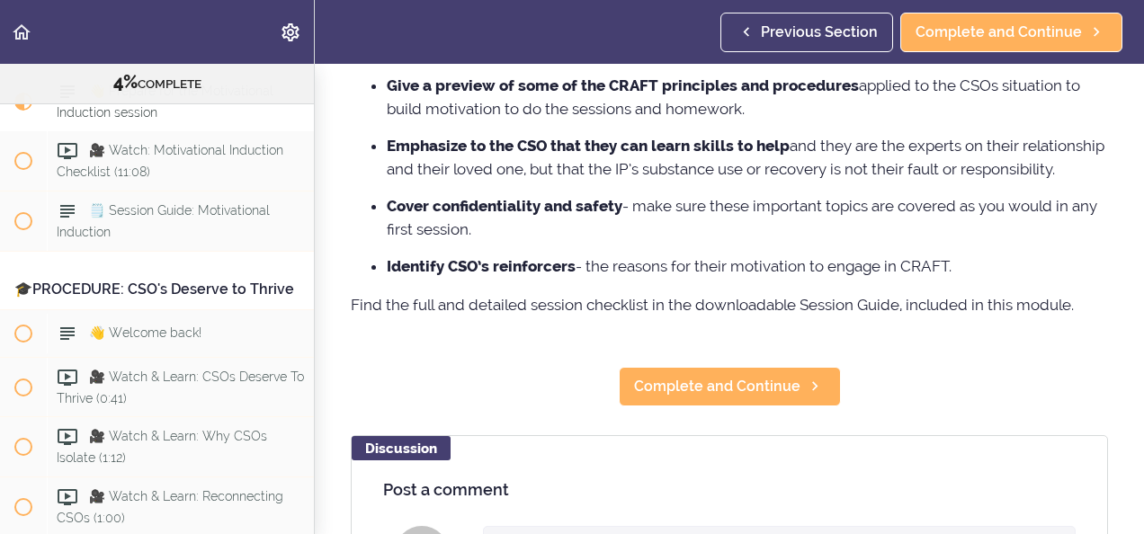
scroll to position [468, 0]
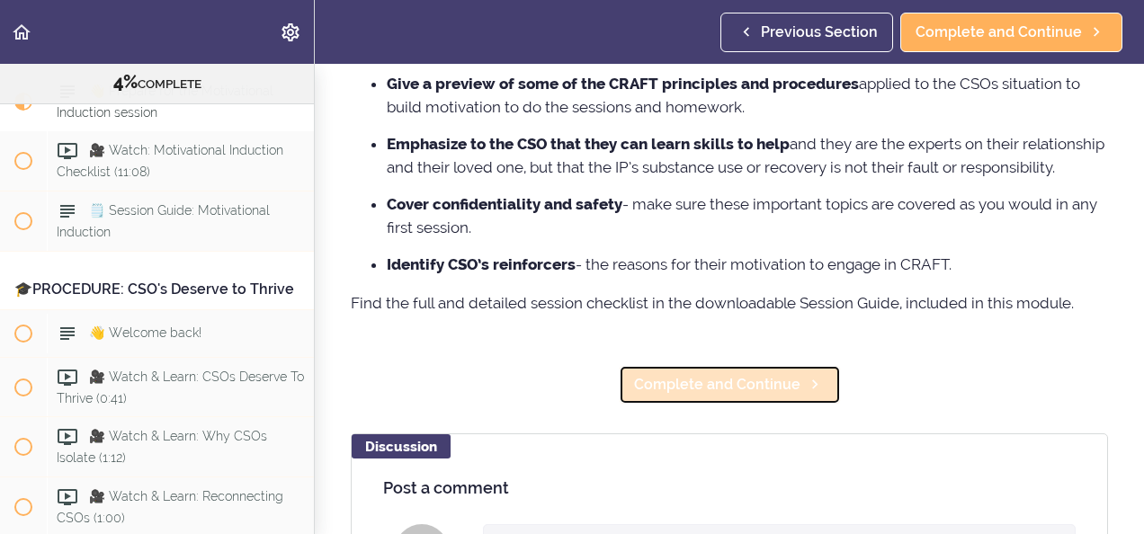
click at [739, 396] on span "Complete and Continue" at bounding box center [717, 385] width 166 height 22
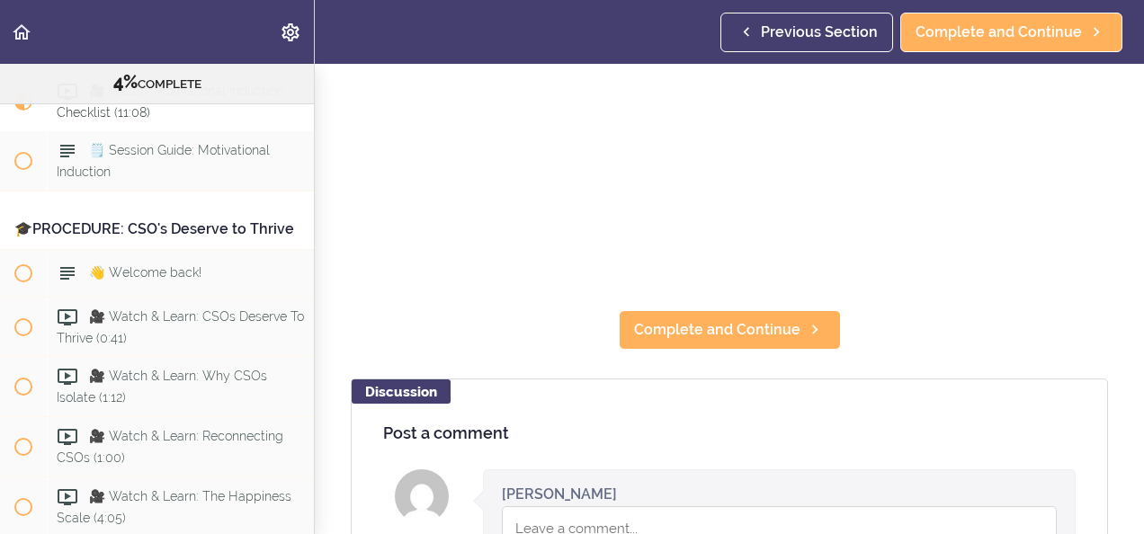
scroll to position [291, 0]
click at [687, 343] on section "Online Program: CRAFT Training for Professionals (Trainer-Led) 4% COMPLETE 📜Int…" at bounding box center [572, 299] width 1144 height 470
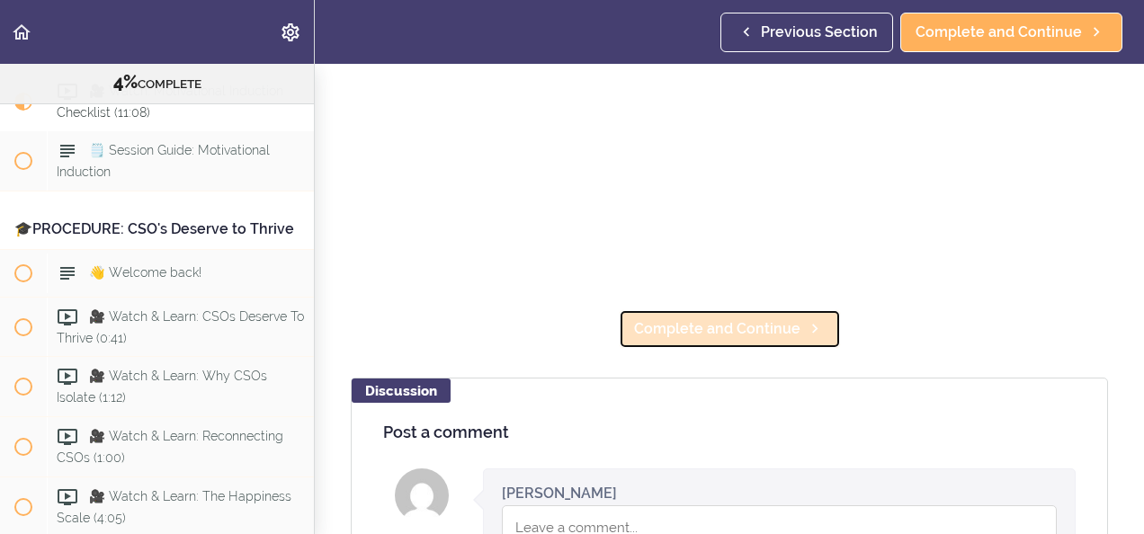
click at [685, 324] on span "Complete and Continue" at bounding box center [717, 329] width 166 height 22
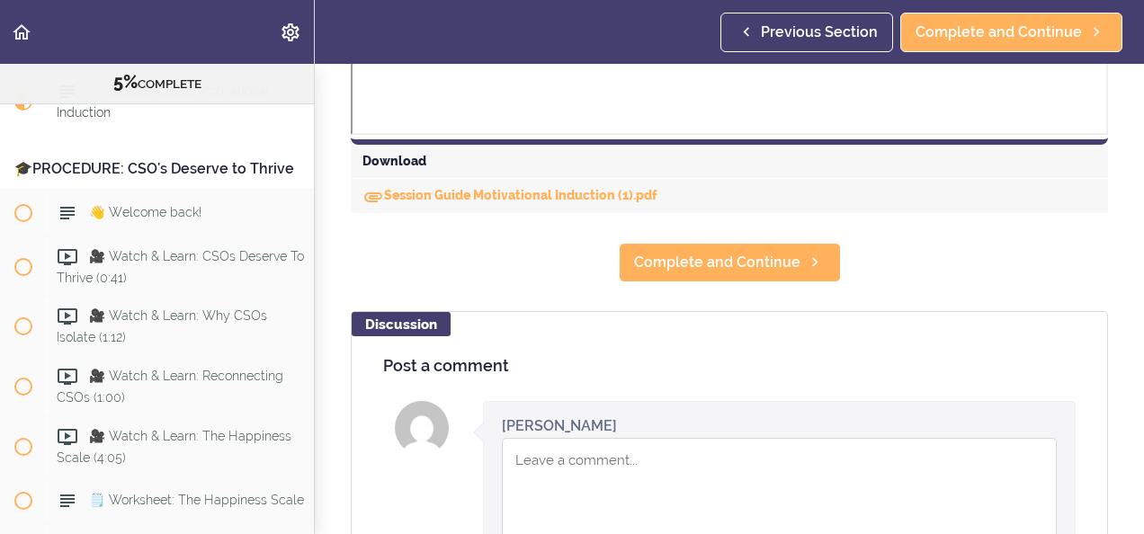
scroll to position [852, 0]
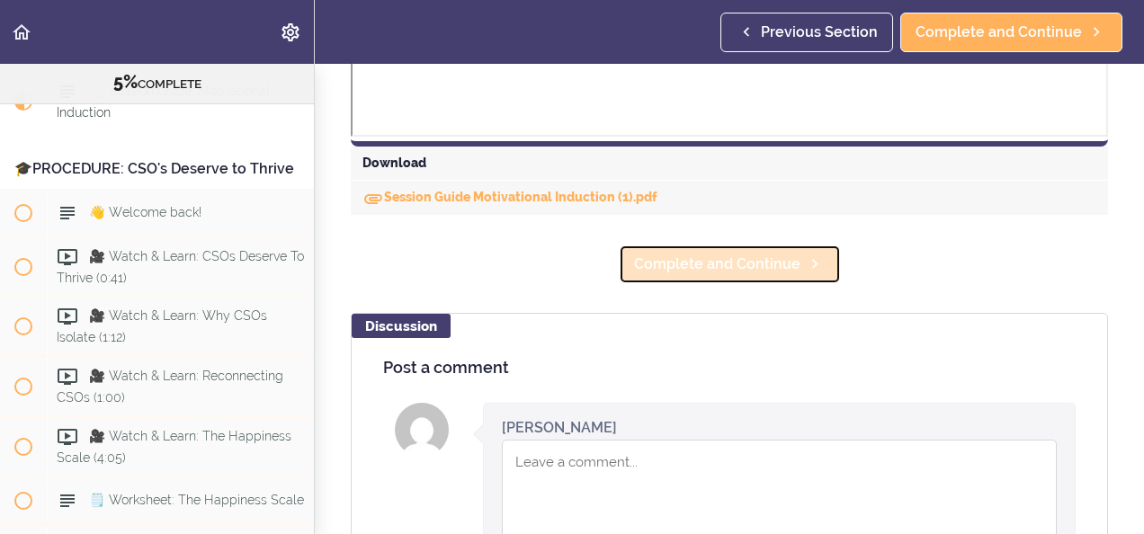
click at [696, 264] on span "Complete and Continue" at bounding box center [717, 265] width 166 height 22
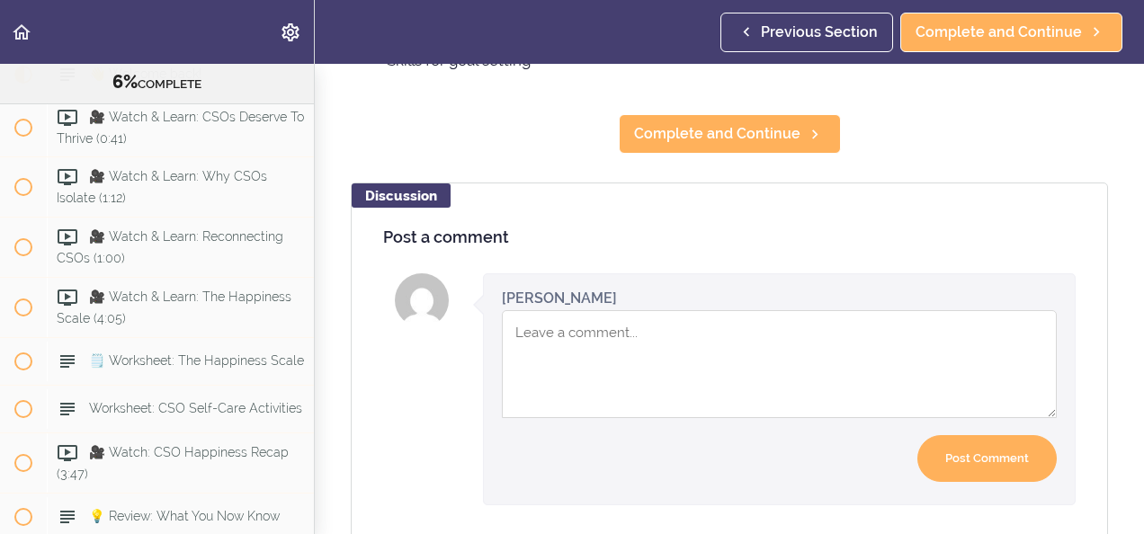
scroll to position [441, 0]
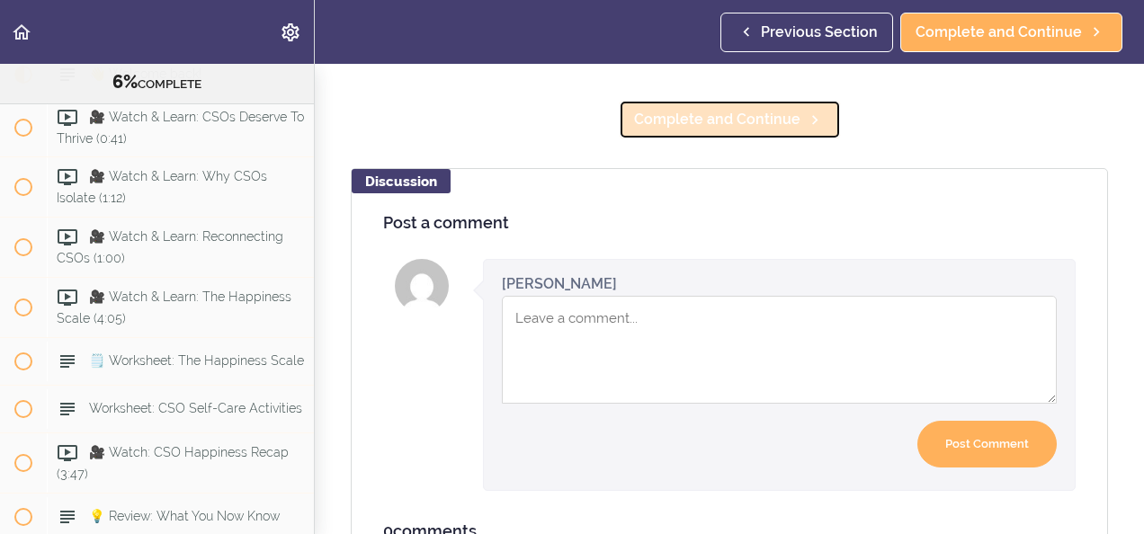
click at [715, 119] on span "Complete and Continue" at bounding box center [717, 120] width 166 height 22
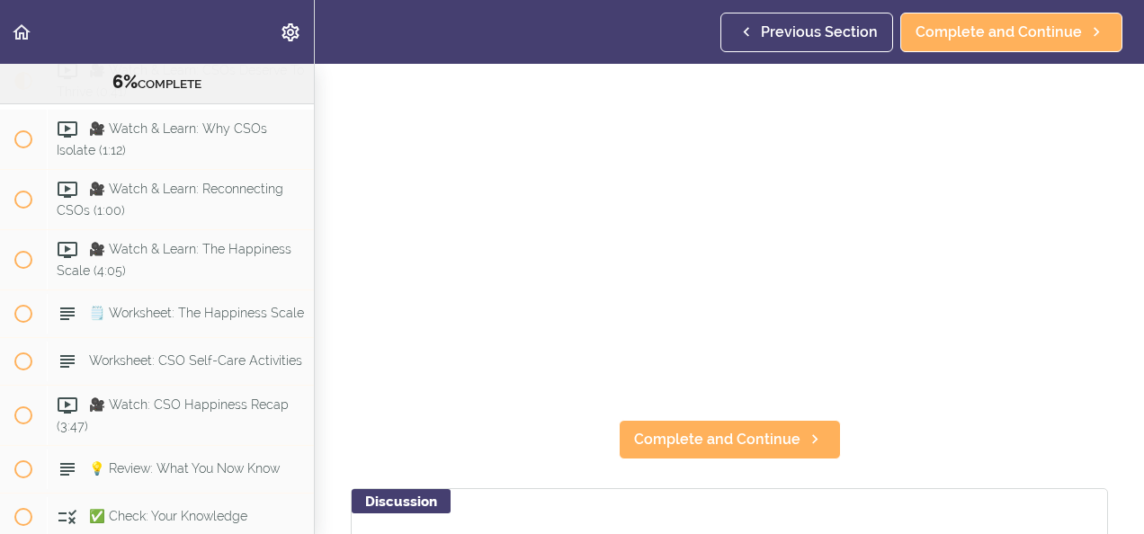
scroll to position [181, 0]
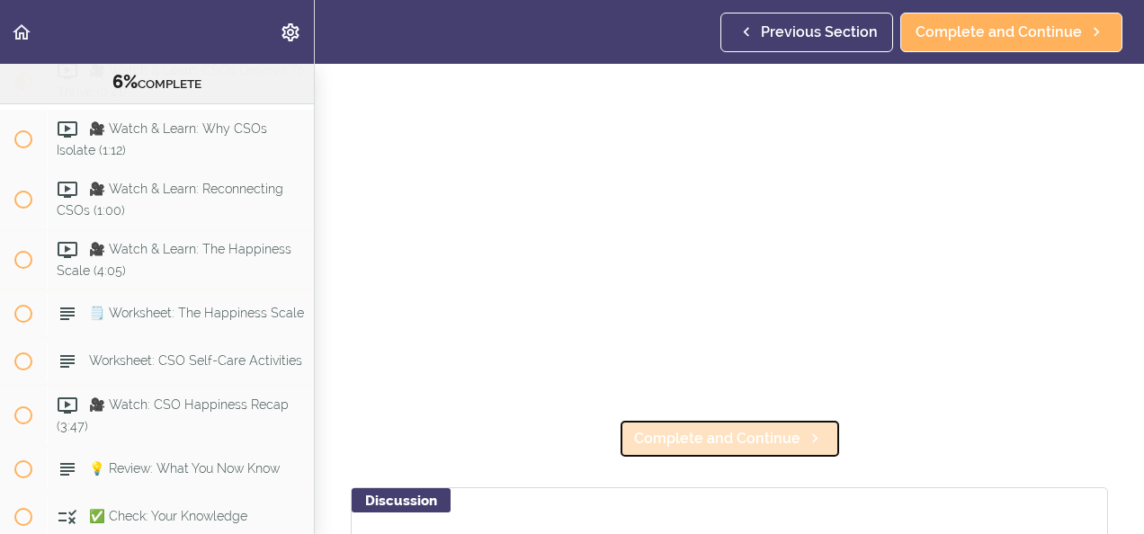
click at [689, 434] on span "Complete and Continue" at bounding box center [717, 439] width 166 height 22
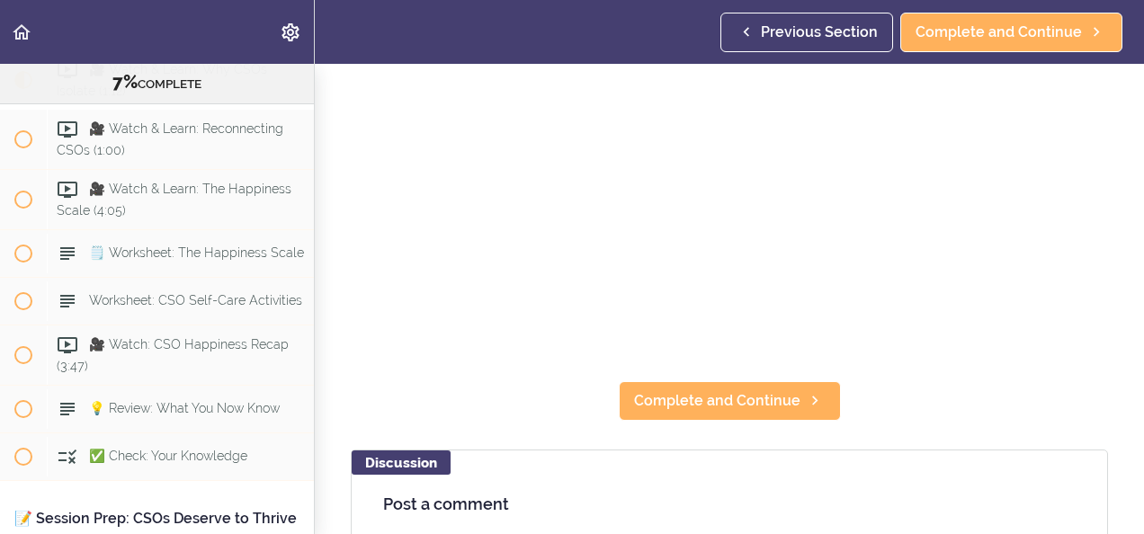
scroll to position [219, 0]
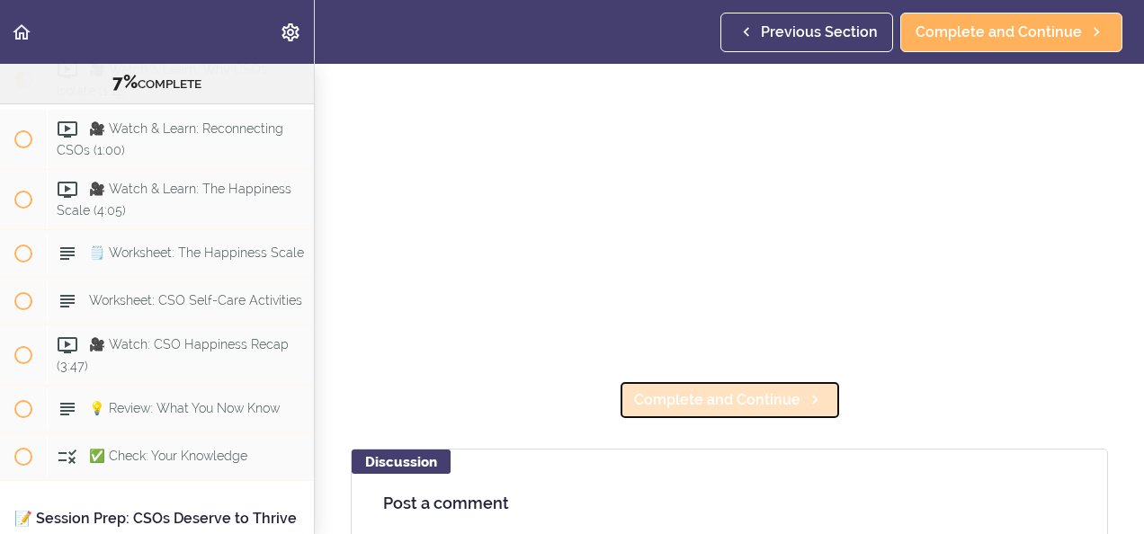
click at [703, 390] on span "Complete and Continue" at bounding box center [717, 401] width 166 height 22
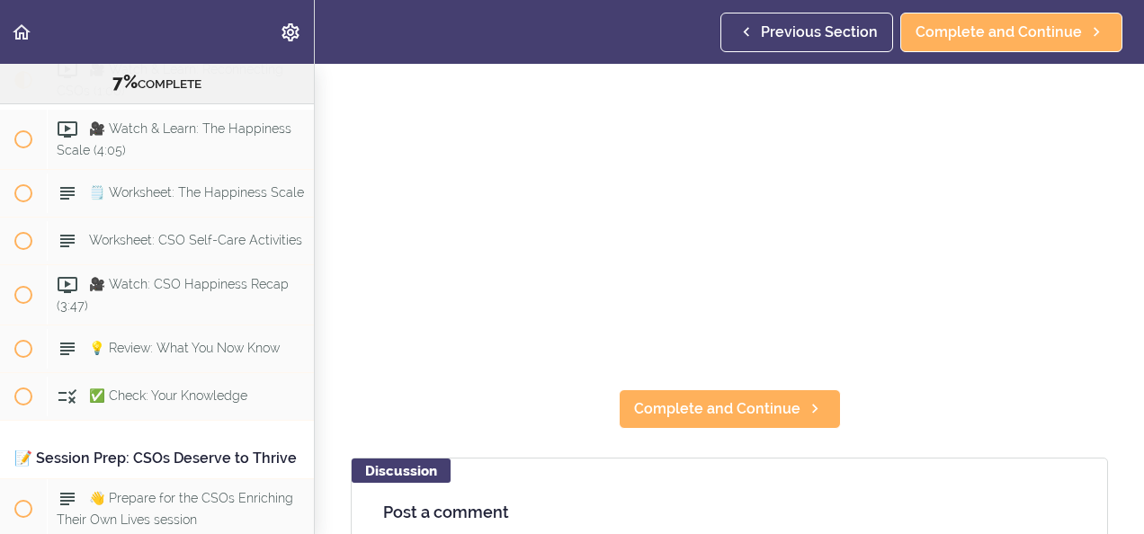
scroll to position [211, 0]
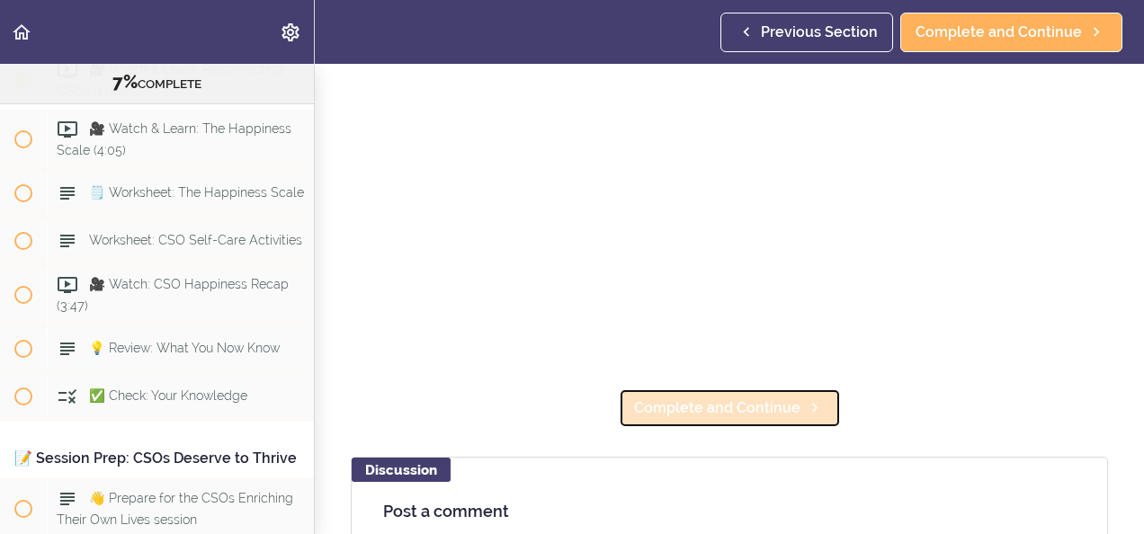
click at [682, 419] on link "Complete and Continue" at bounding box center [730, 409] width 222 height 40
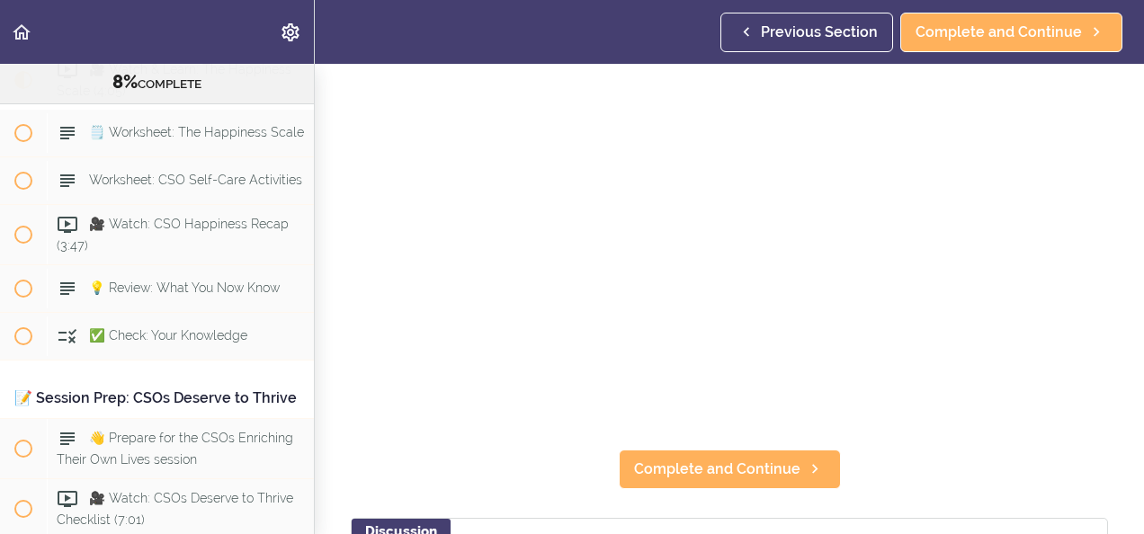
scroll to position [151, 0]
click at [696, 437] on section "Online Program: CRAFT Training for Professionals (Trainer-Led) 8% COMPLETE 📜Int…" at bounding box center [572, 299] width 1144 height 470
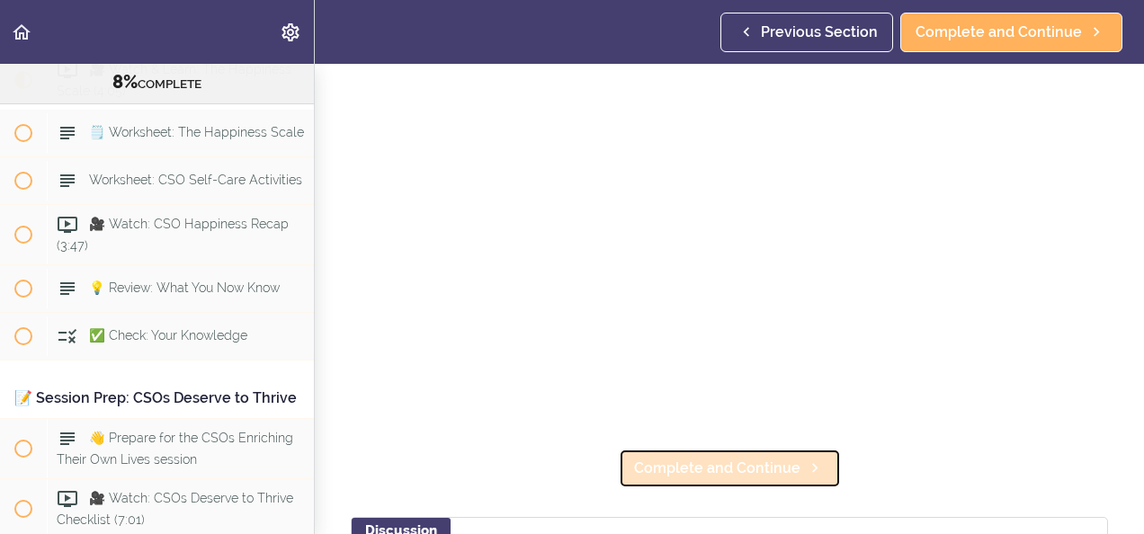
click at [689, 464] on span "Complete and Continue" at bounding box center [717, 469] width 166 height 22
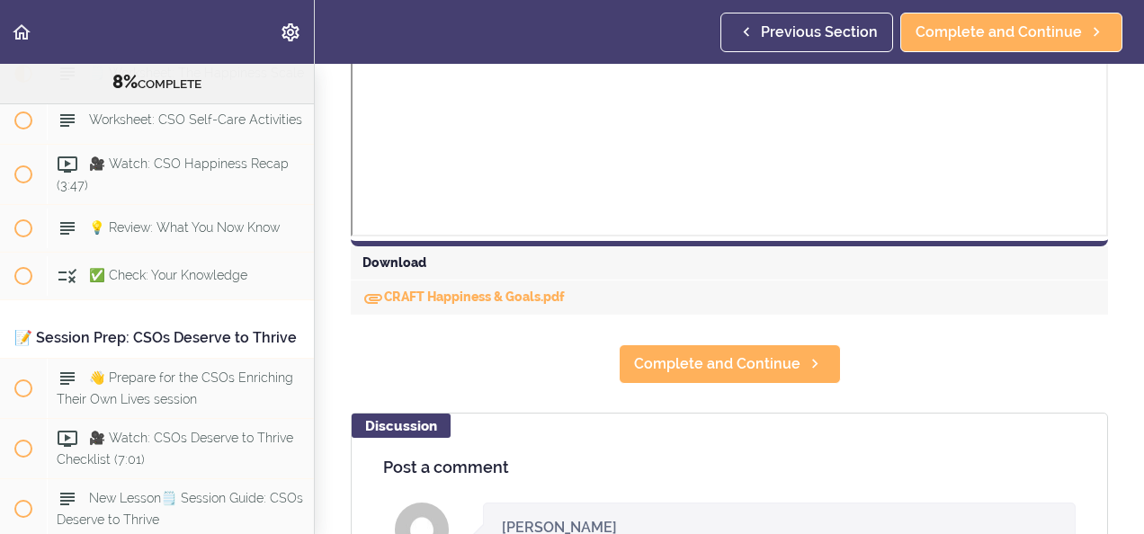
scroll to position [783, 0]
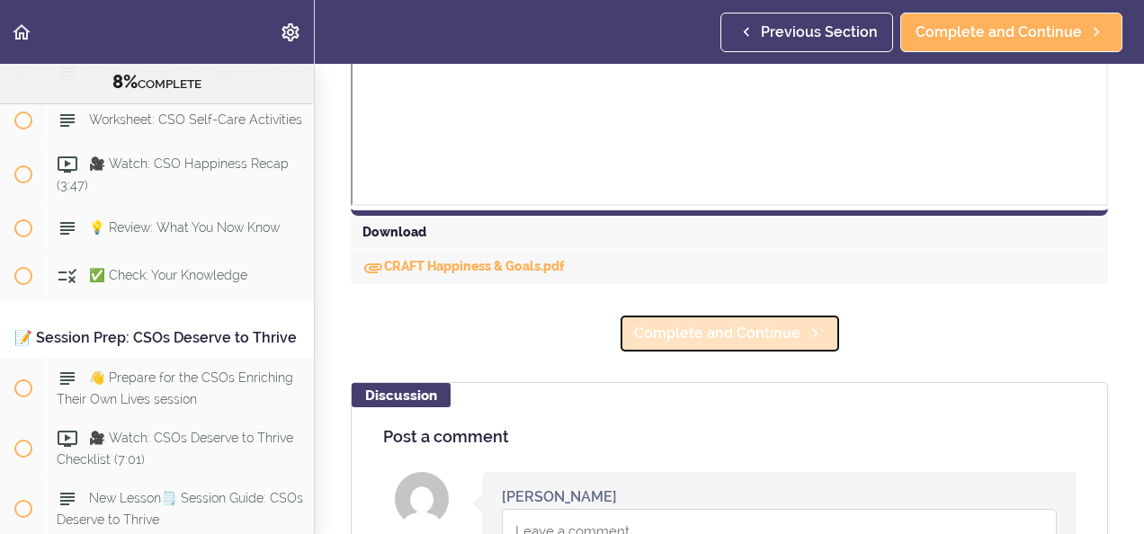
click at [710, 342] on span "Complete and Continue" at bounding box center [717, 334] width 166 height 22
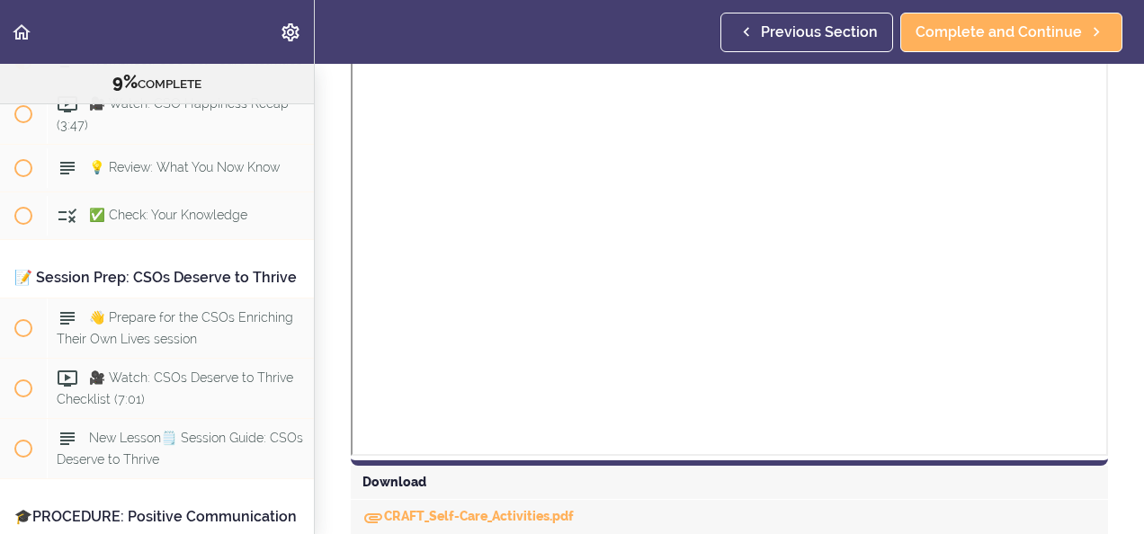
scroll to position [714, 0]
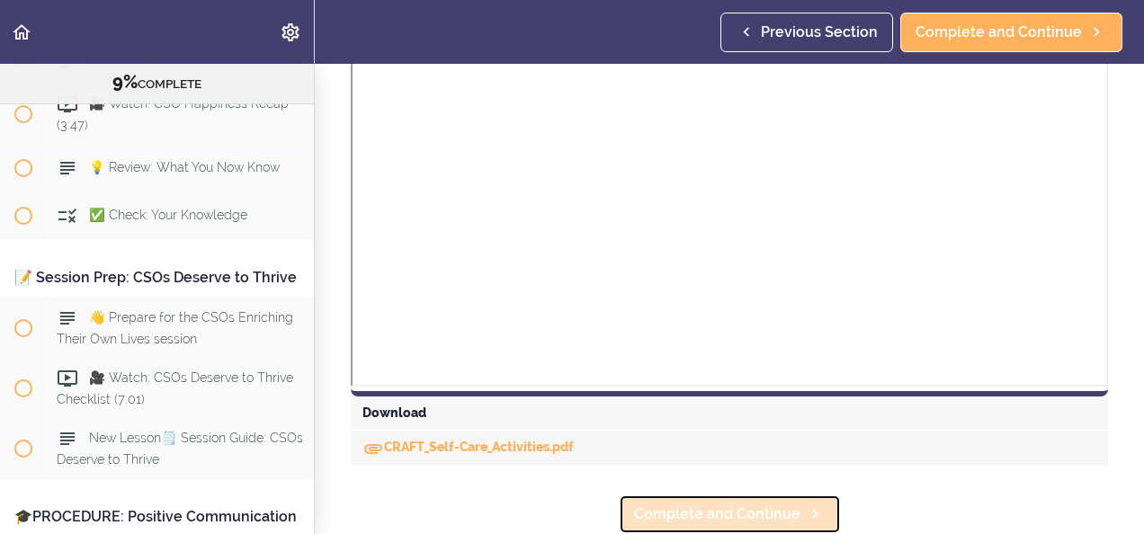
click at [694, 499] on span "Complete and Continue" at bounding box center [717, 515] width 166 height 22
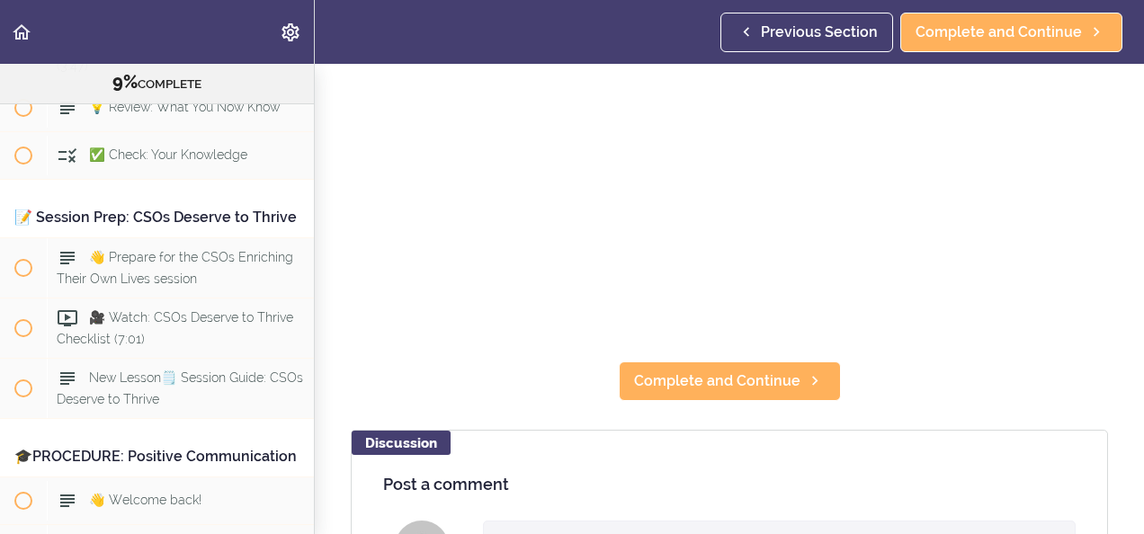
scroll to position [239, 0]
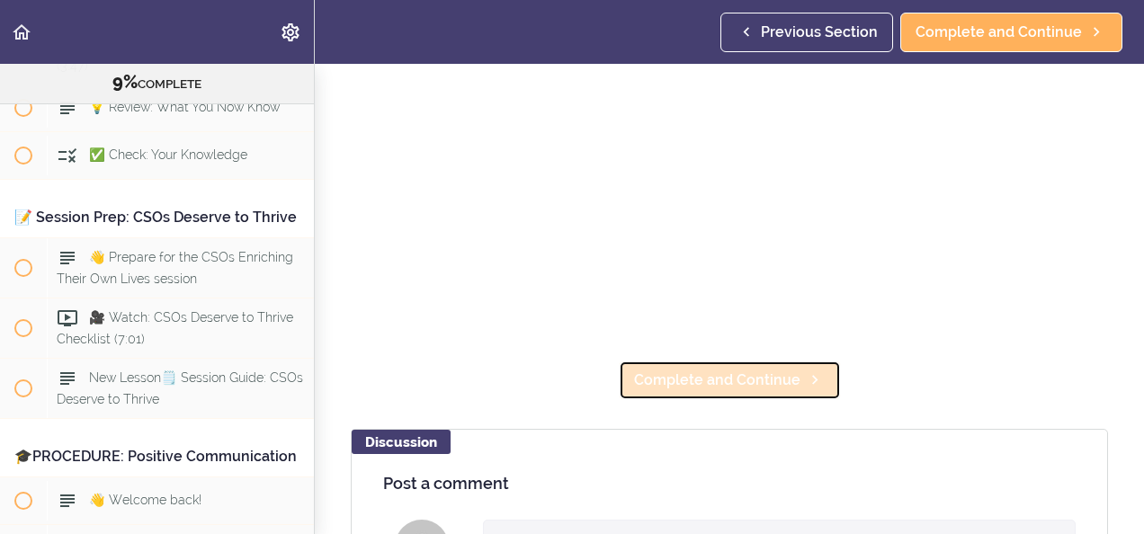
click at [723, 385] on link "Complete and Continue" at bounding box center [730, 381] width 222 height 40
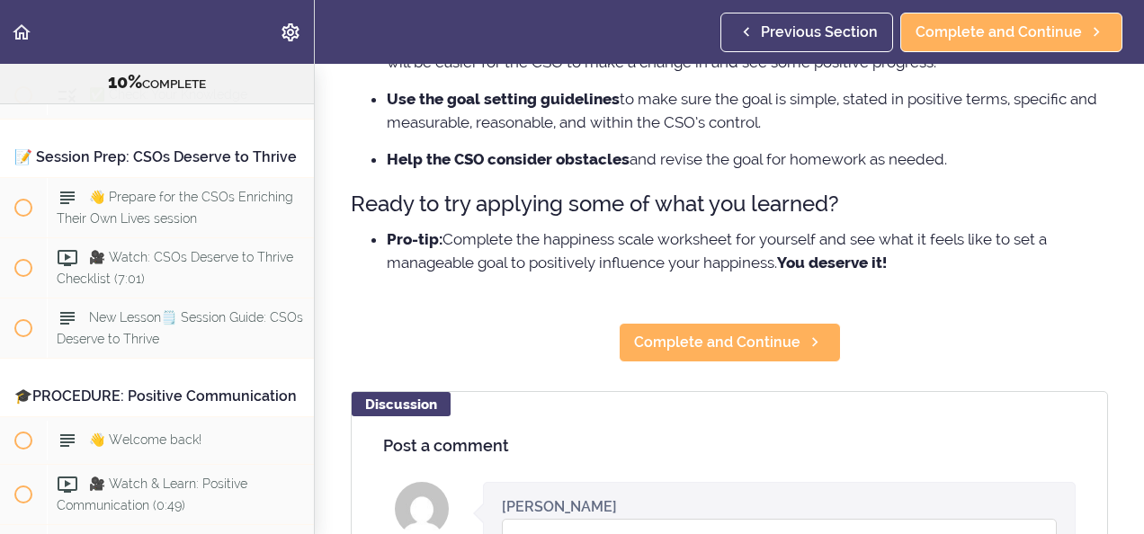
scroll to position [567, 0]
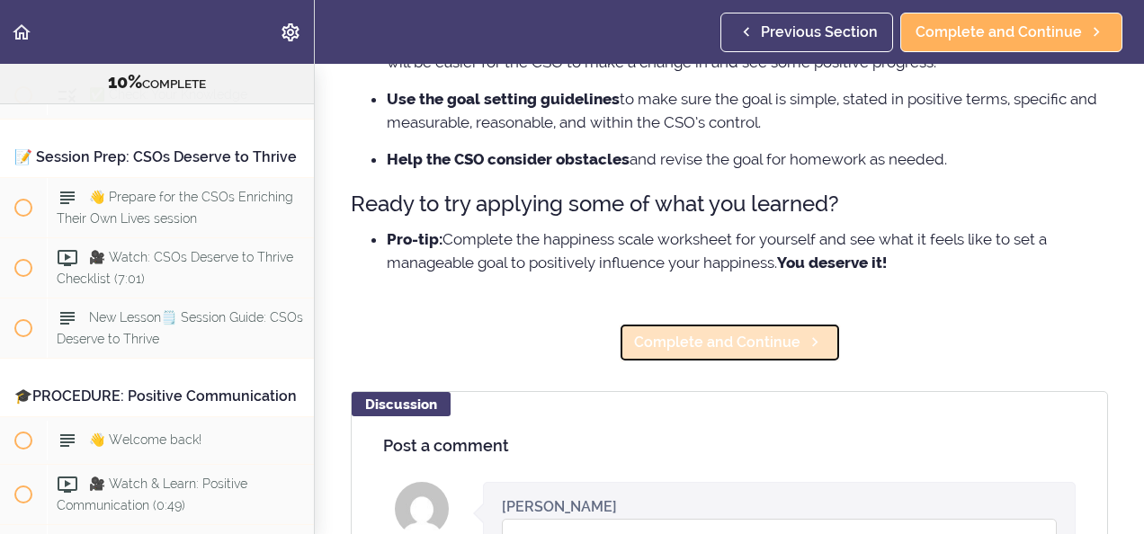
click at [703, 351] on span "Complete and Continue" at bounding box center [717, 343] width 166 height 22
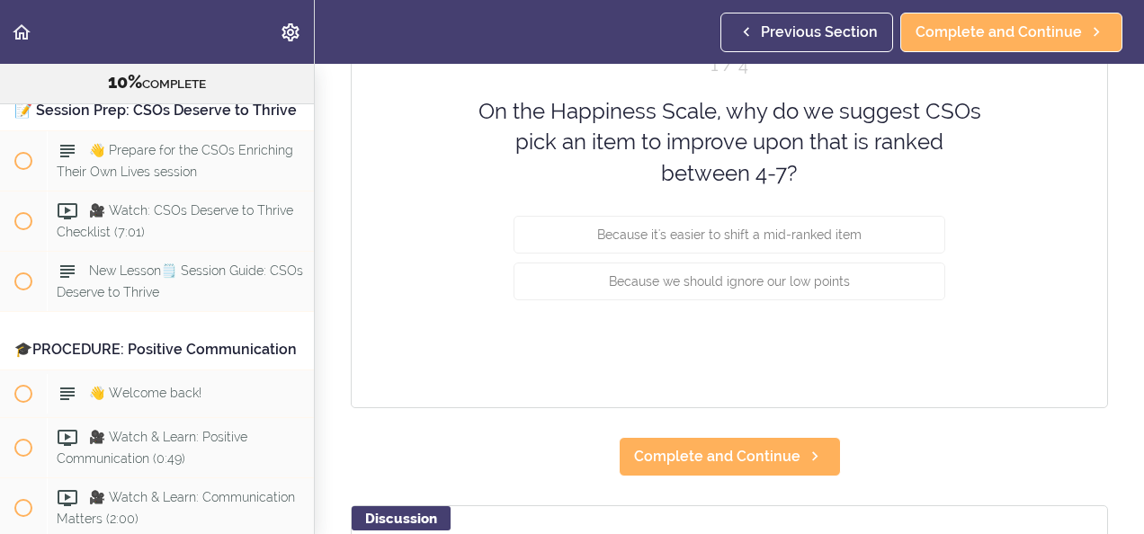
scroll to position [244, 0]
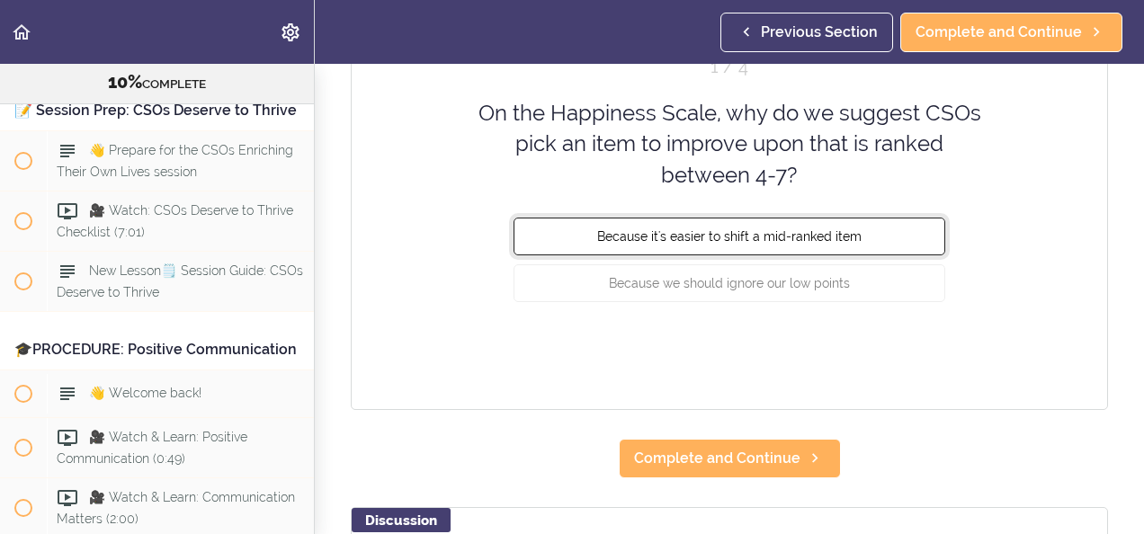
click at [703, 243] on button "Because it's easier to shift a mid-ranked item" at bounding box center [730, 237] width 432 height 38
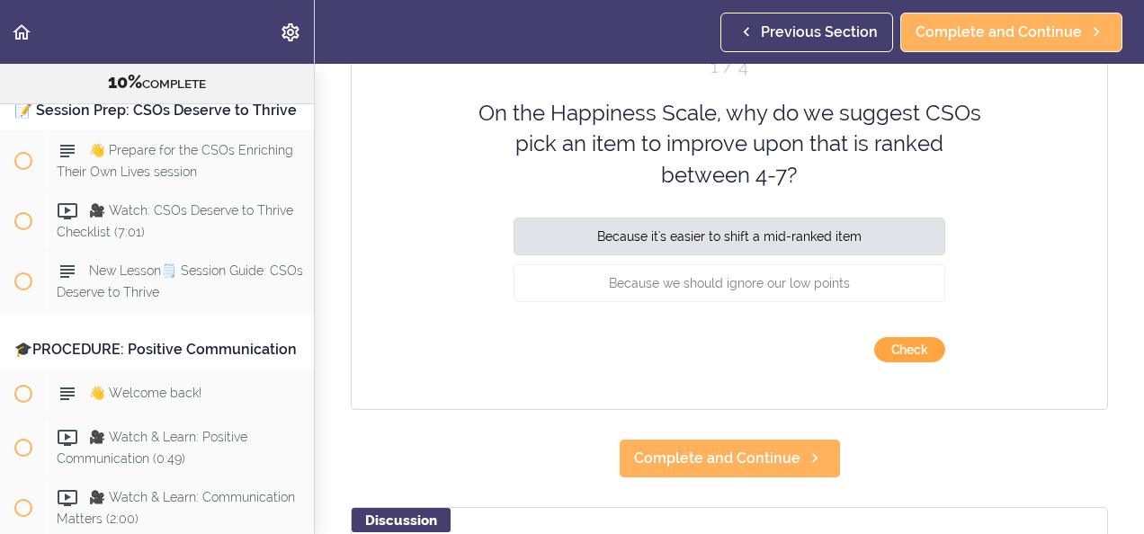
click at [897, 349] on button "Check" at bounding box center [909, 349] width 71 height 25
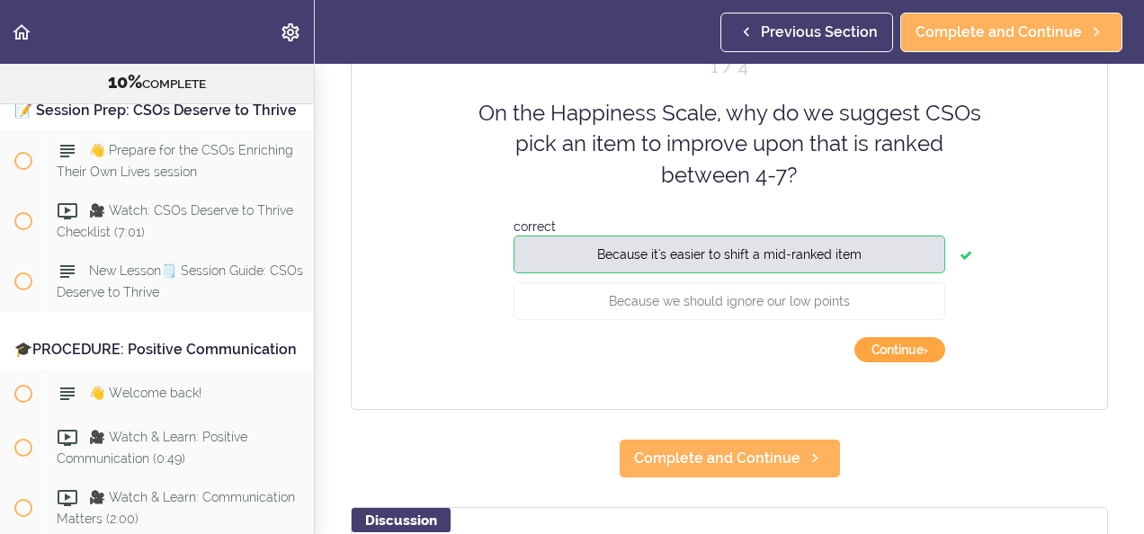
click at [897, 349] on button "Continue ›" at bounding box center [900, 349] width 91 height 25
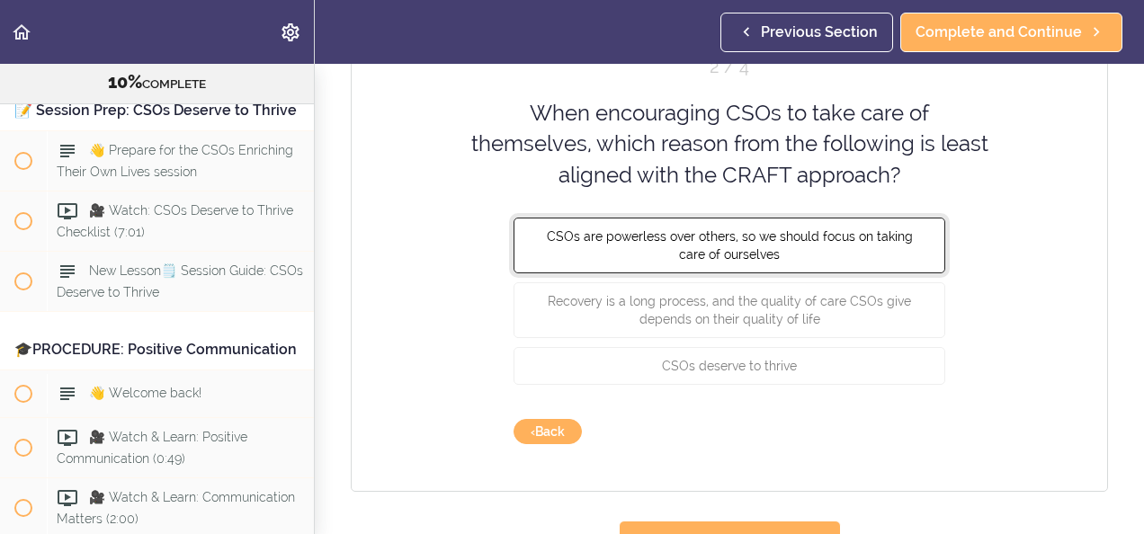
click at [878, 256] on button "CSOs are powerless over others, so we should focus on taking care of ourselves" at bounding box center [730, 246] width 432 height 56
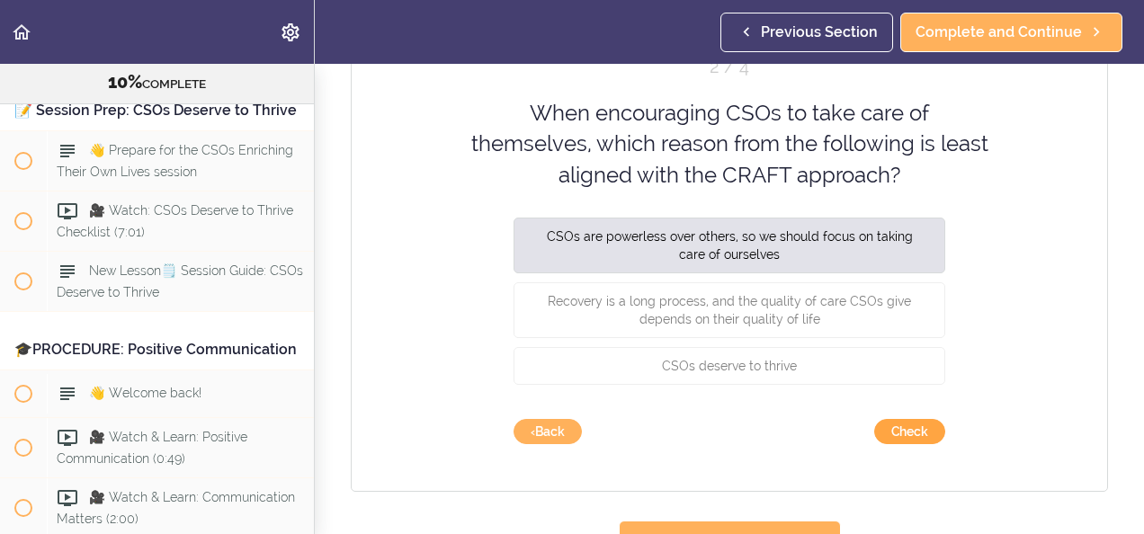
click at [902, 430] on button "Check" at bounding box center [909, 431] width 71 height 25
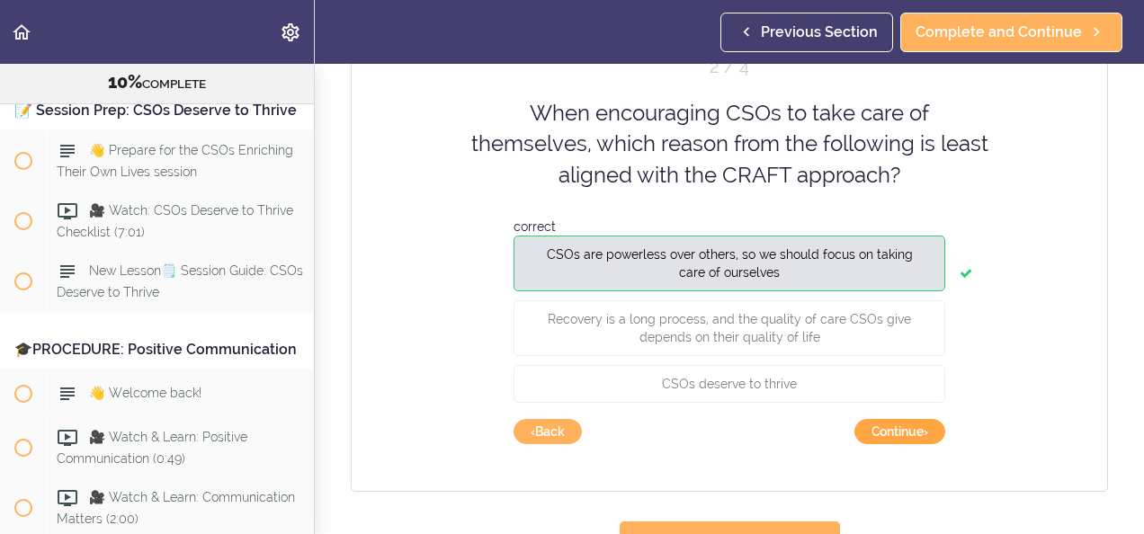
click at [902, 430] on button "Continue ›" at bounding box center [900, 431] width 91 height 25
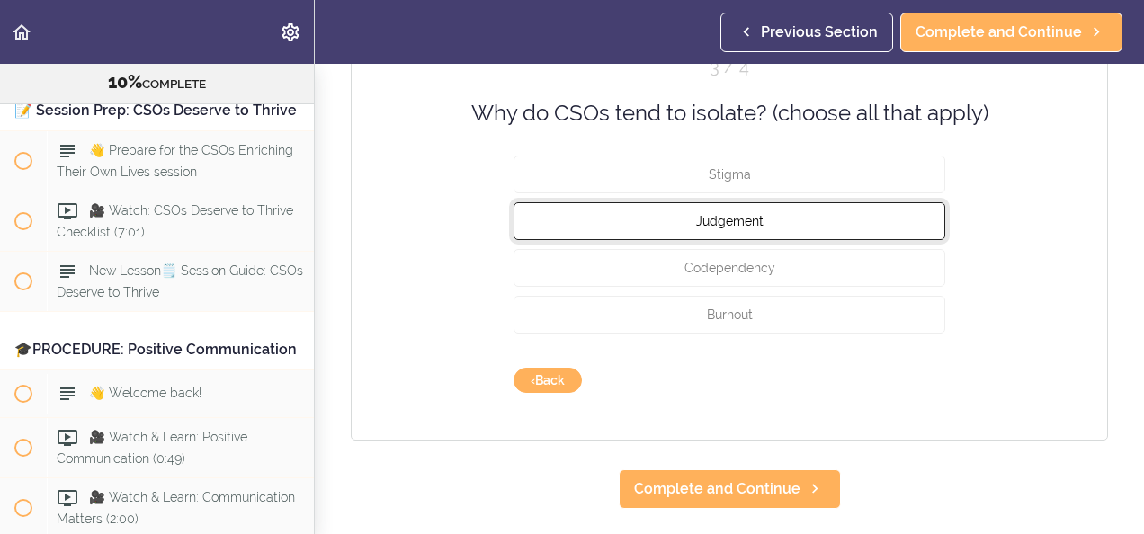
click at [787, 219] on button "Judgement" at bounding box center [730, 221] width 432 height 38
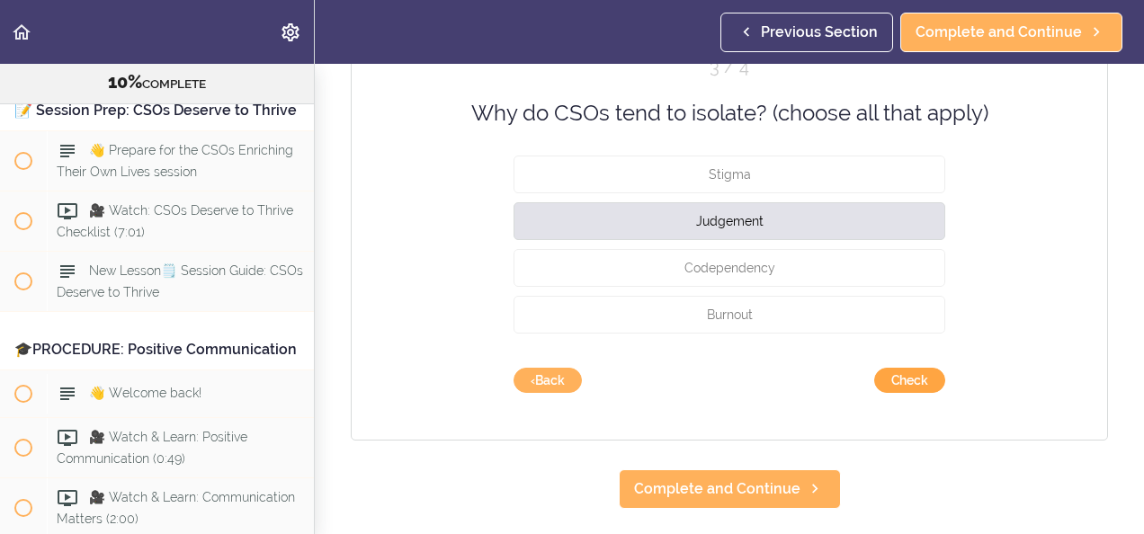
click at [906, 389] on button "Check" at bounding box center [909, 380] width 71 height 25
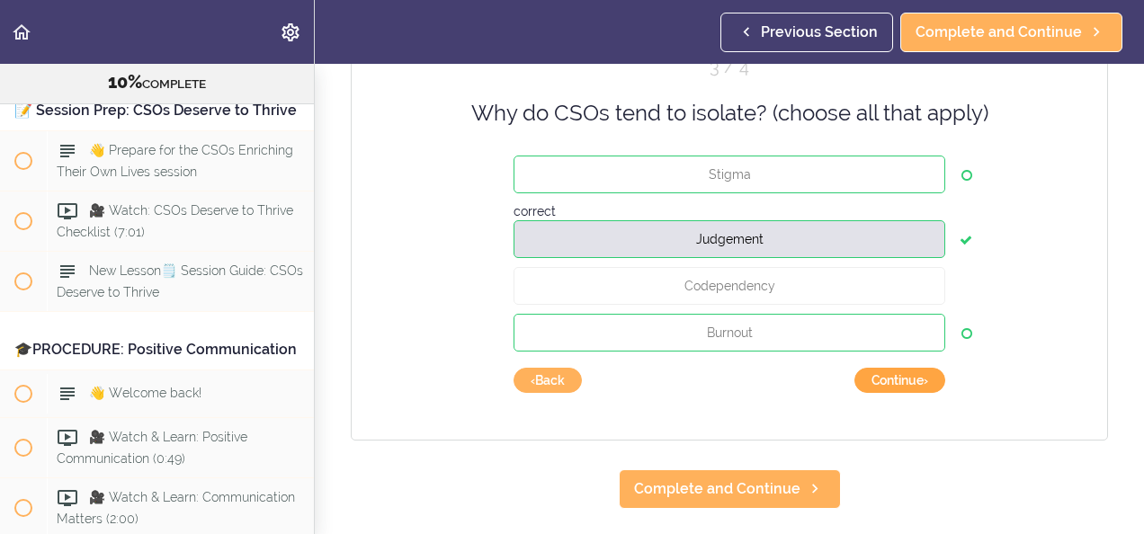
click at [906, 389] on button "Continue ›" at bounding box center [900, 380] width 91 height 25
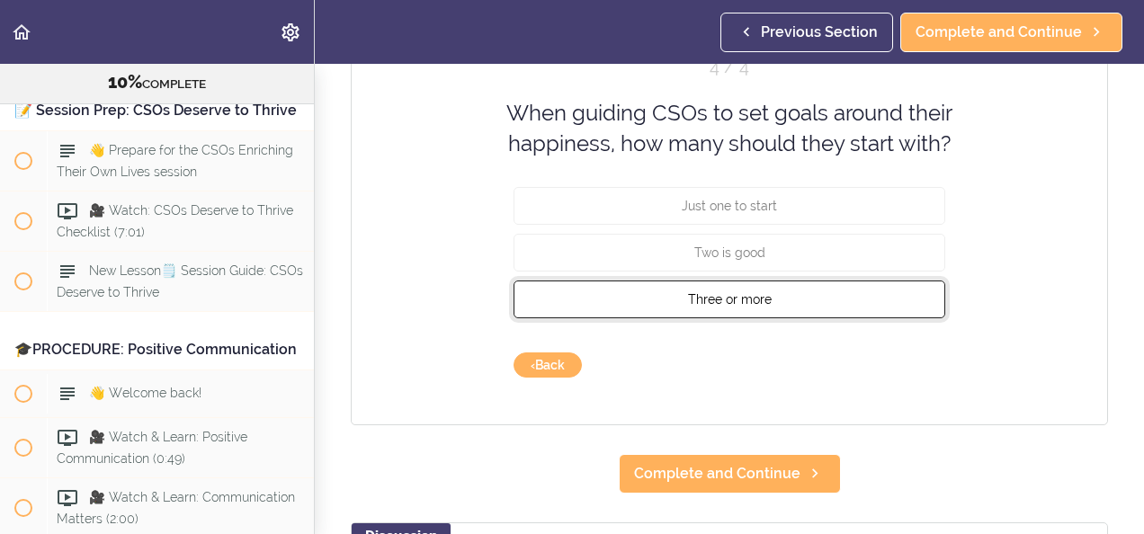
click at [874, 309] on button "Three or more" at bounding box center [730, 299] width 432 height 38
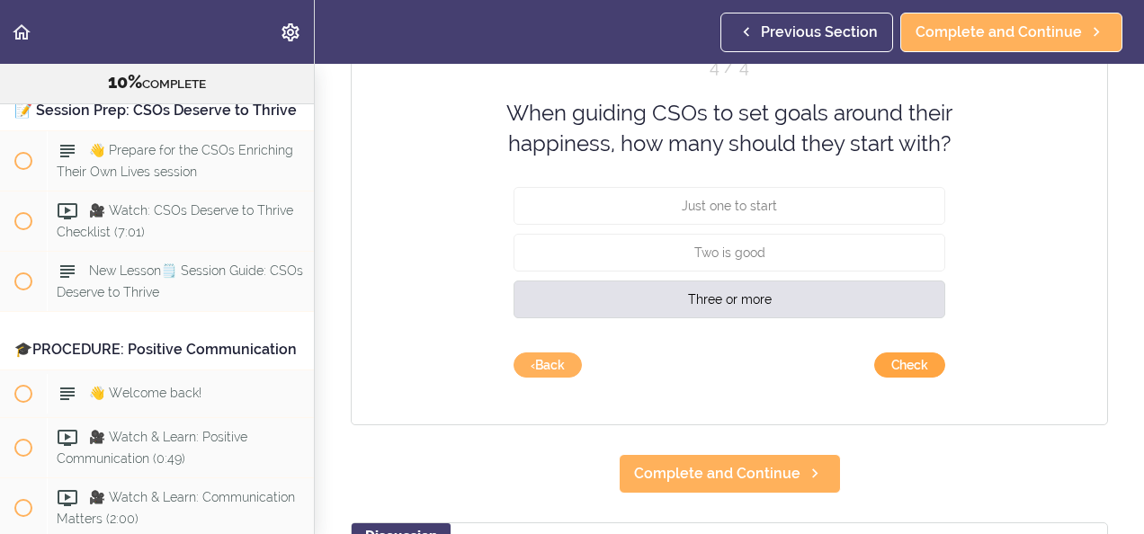
click at [906, 373] on button "Check" at bounding box center [909, 365] width 71 height 25
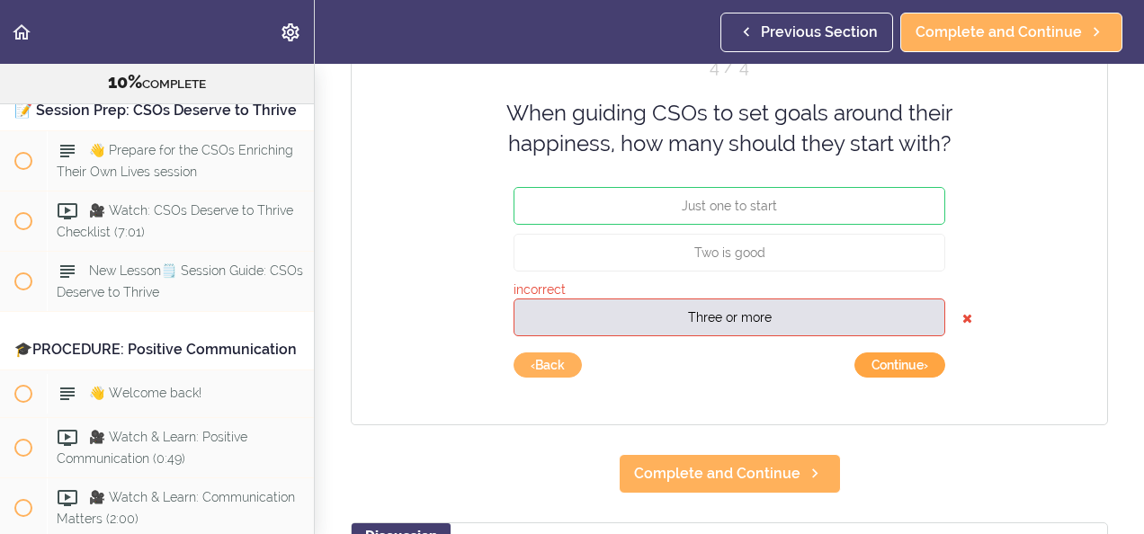
click at [906, 373] on button "Continue ›" at bounding box center [900, 365] width 91 height 25
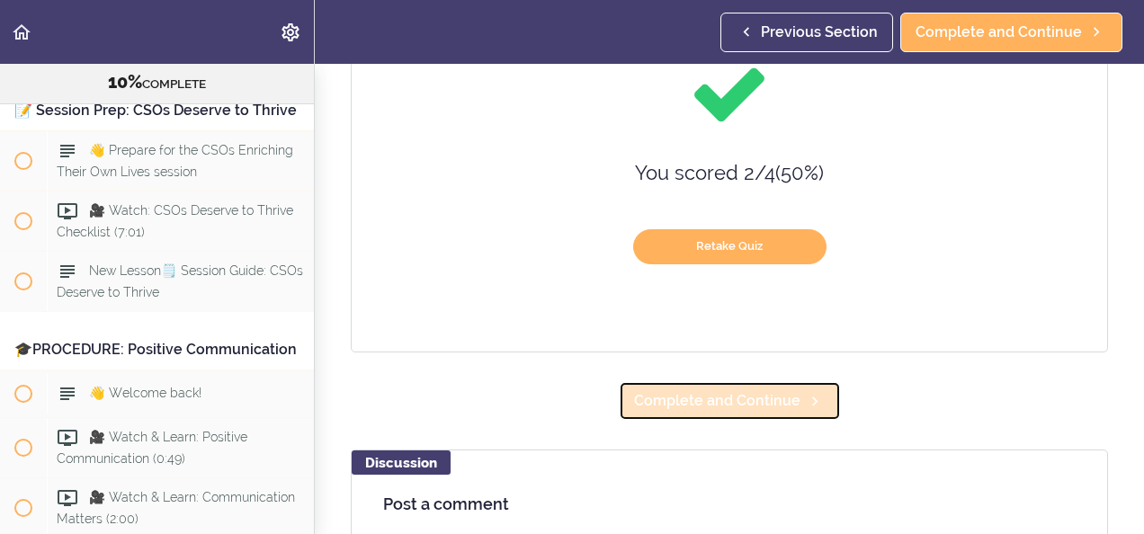
click at [808, 392] on icon at bounding box center [815, 401] width 22 height 19
